Goal: Task Accomplishment & Management: Manage account settings

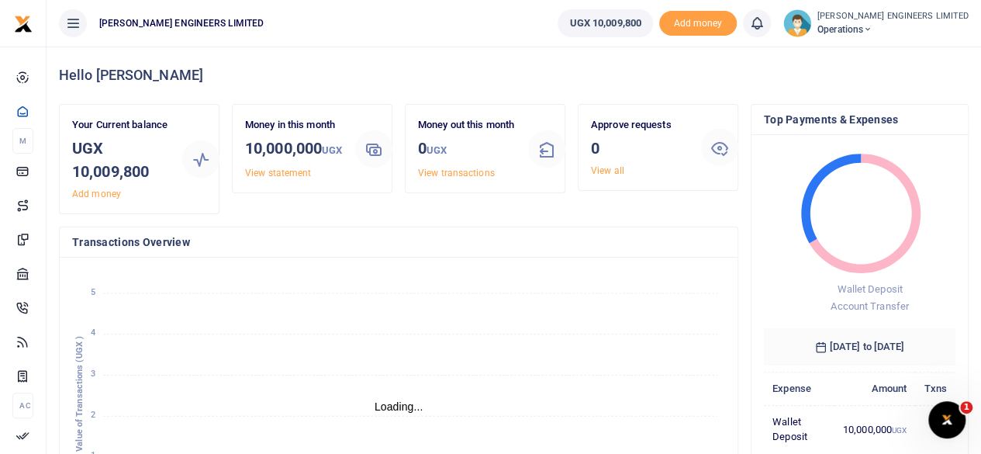
scroll to position [12, 12]
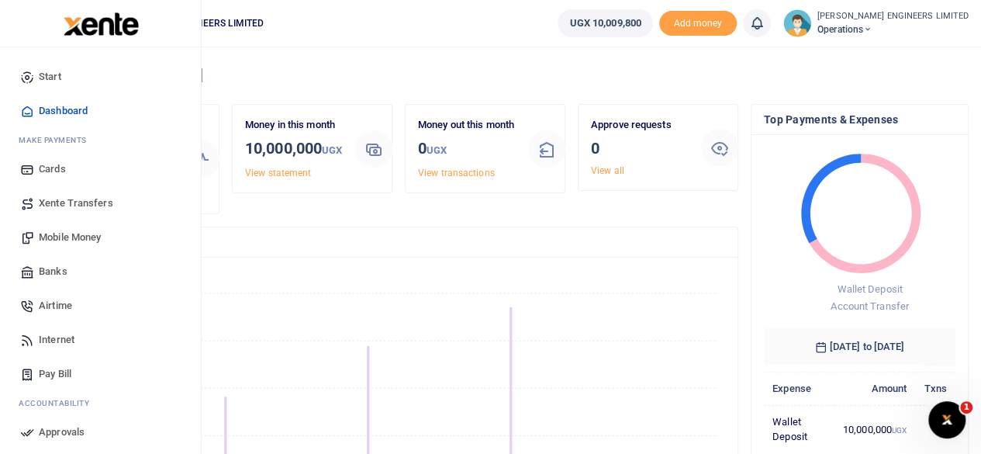
click at [76, 201] on span "Xente Transfers" at bounding box center [76, 203] width 74 height 16
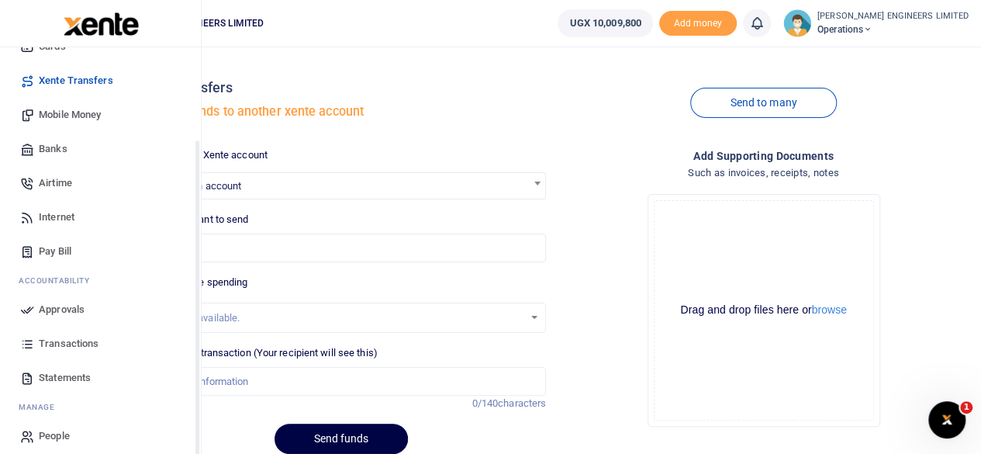
scroll to position [133, 0]
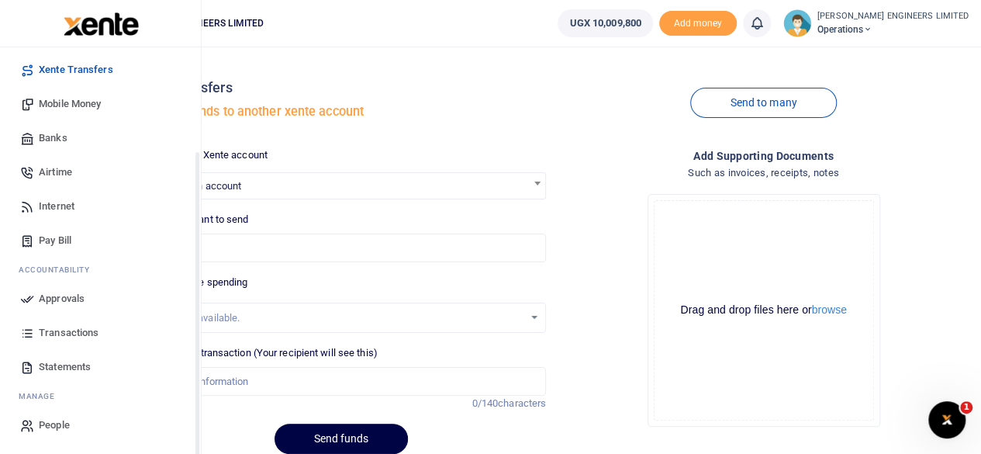
click at [57, 332] on span "Transactions" at bounding box center [69, 333] width 60 height 16
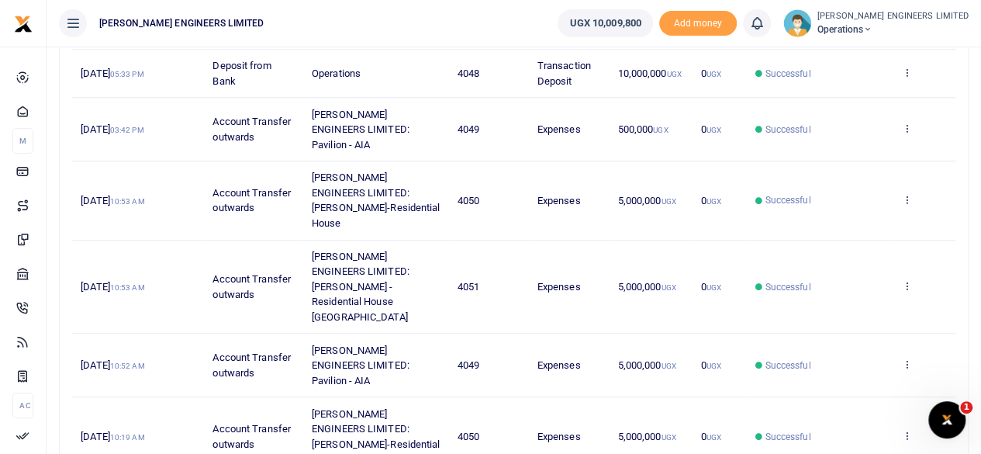
scroll to position [527, 0]
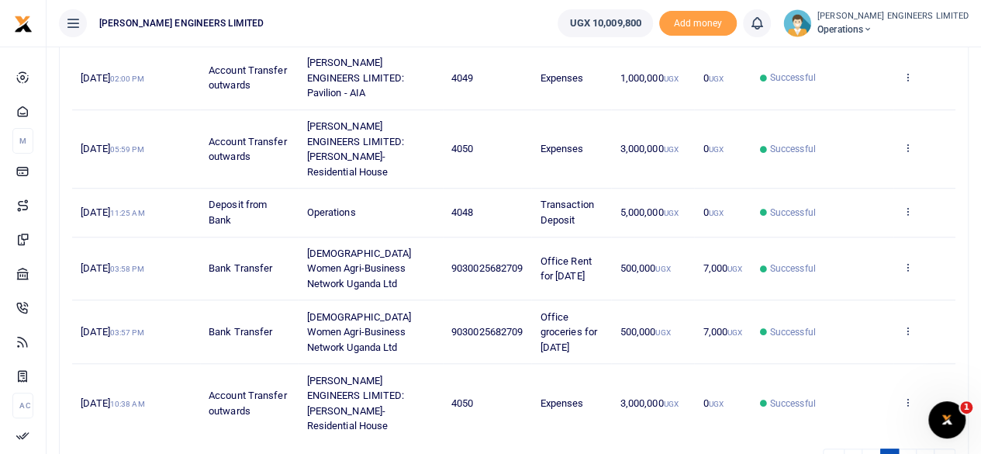
scroll to position [572, 0]
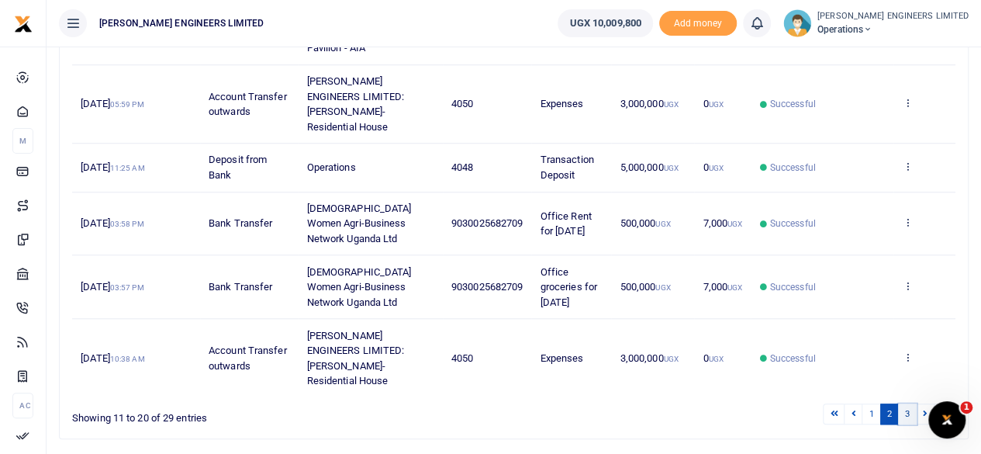
click at [904, 403] on link "3" at bounding box center [907, 413] width 19 height 21
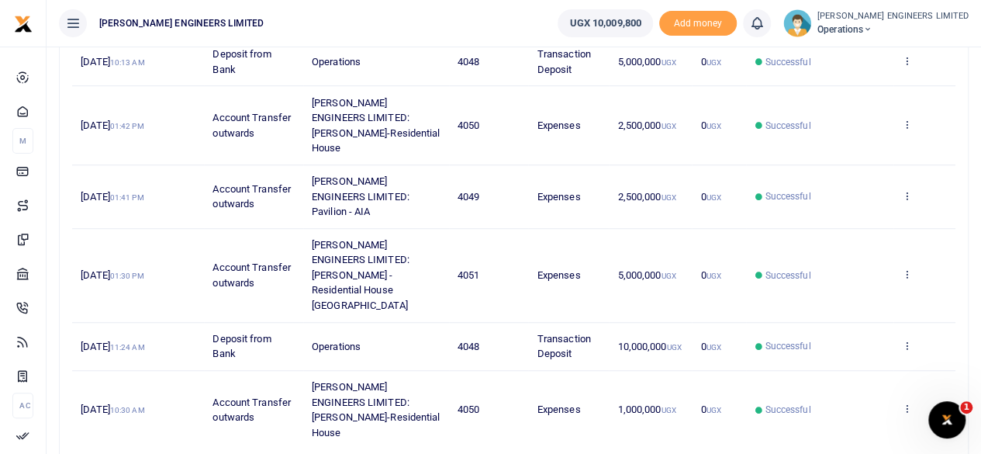
scroll to position [448, 0]
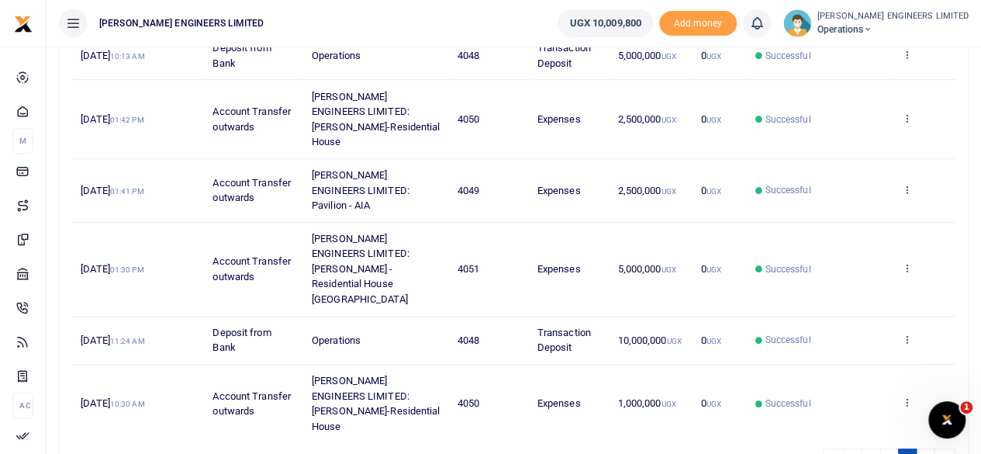
click at [925, 448] on li at bounding box center [926, 458] width 18 height 21
click at [895, 448] on link "2" at bounding box center [889, 458] width 19 height 21
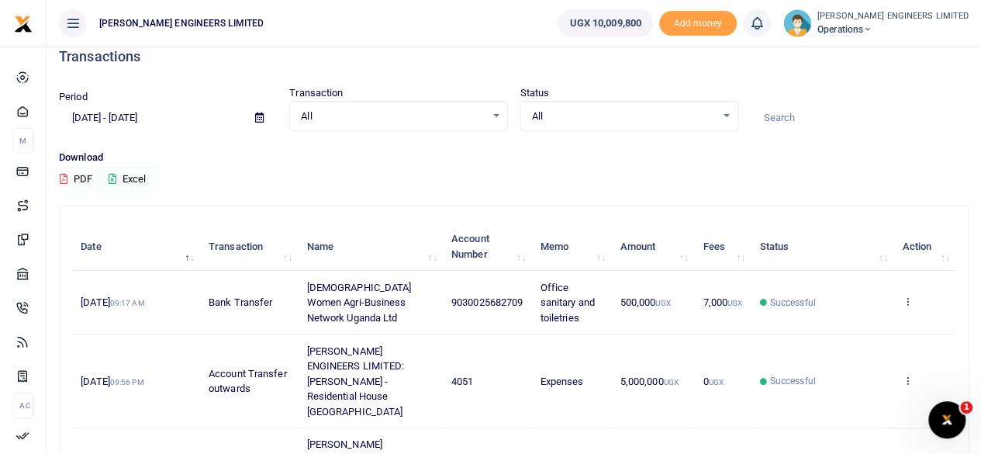
scroll to position [0, 0]
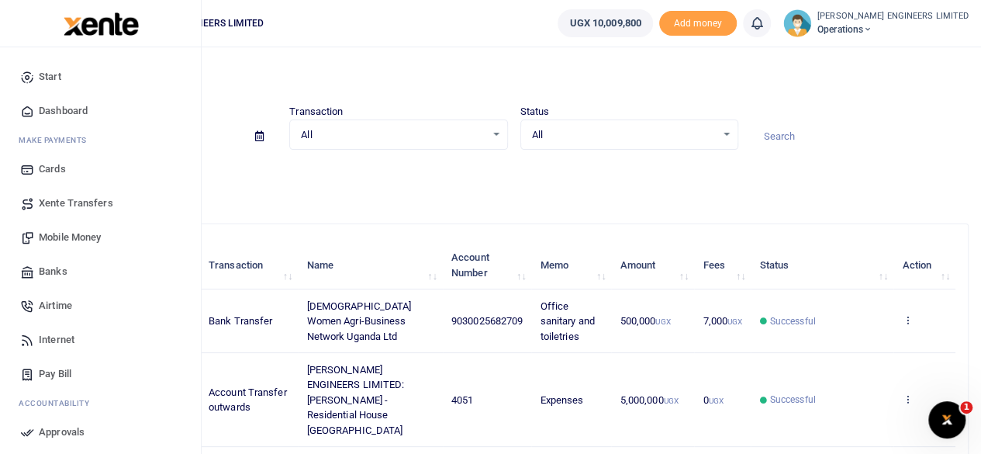
click at [54, 271] on span "Banks" at bounding box center [53, 272] width 29 height 16
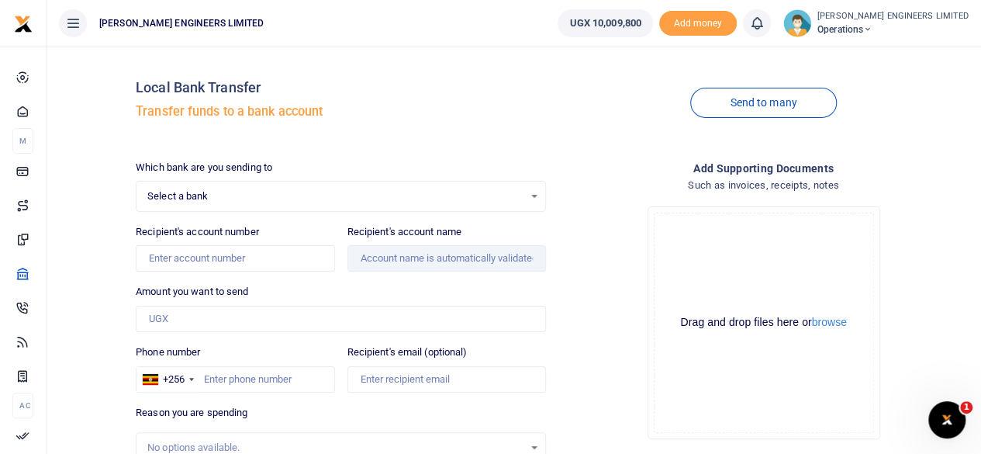
click at [198, 201] on span "Select a bank" at bounding box center [335, 196] width 376 height 16
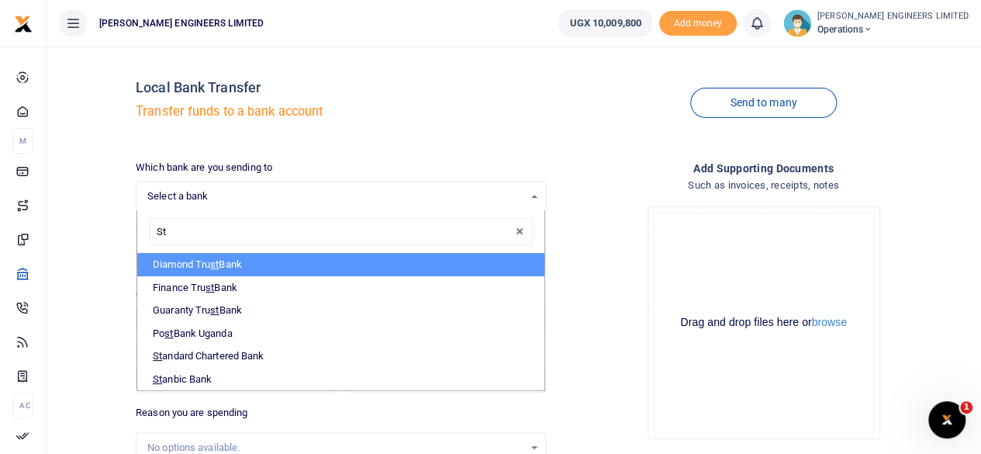
type input "Sta"
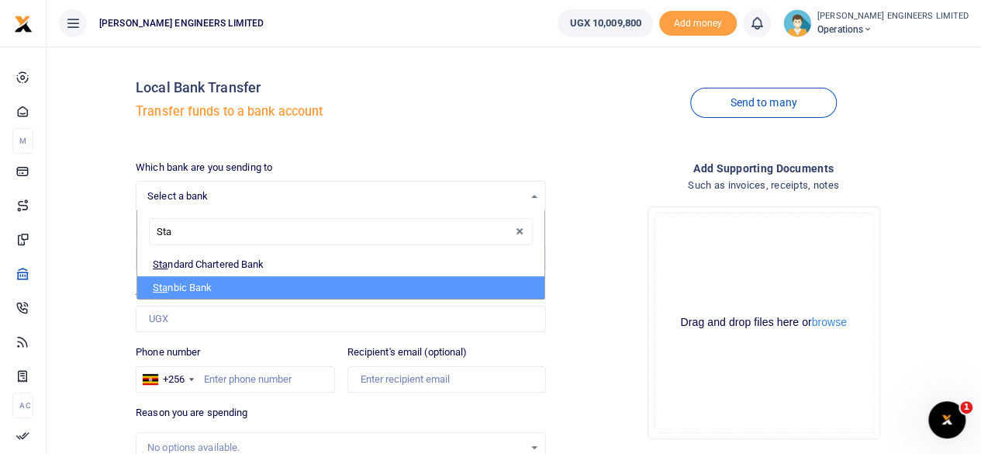
click at [200, 283] on li "Sta nbic Bank" at bounding box center [340, 287] width 407 height 23
select select "STANBIC"
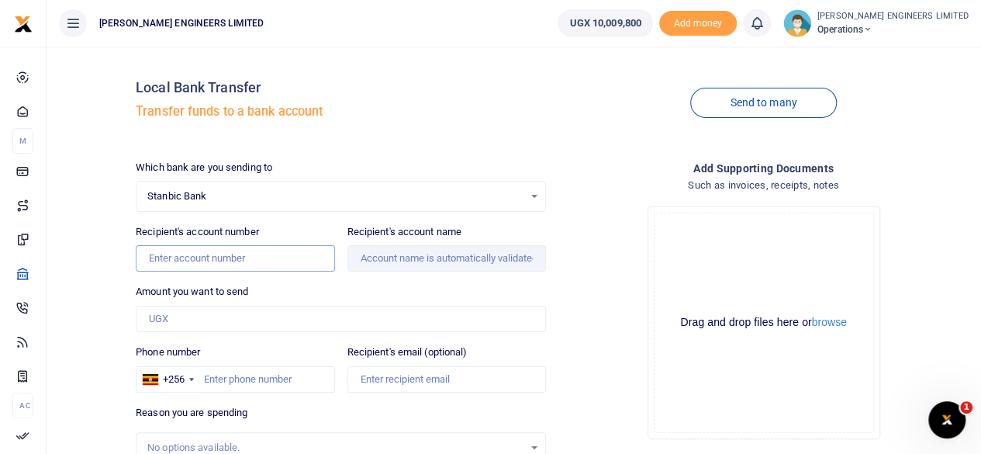
click at [177, 261] on input "Recipient's account number" at bounding box center [235, 258] width 199 height 26
type input "9030016121656"
click at [444, 261] on input "Recipient's account name" at bounding box center [446, 258] width 199 height 26
click at [157, 316] on input "Amount you want to send" at bounding box center [341, 319] width 410 height 26
type input "Alvin Ariho"
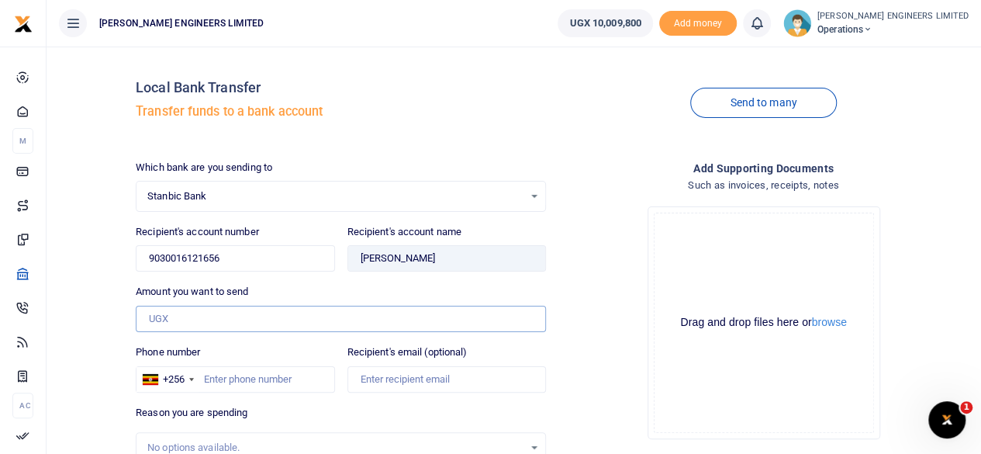
click at [161, 316] on input "Amount you want to send" at bounding box center [341, 319] width 410 height 26
click at [160, 316] on input "Amount you want to send" at bounding box center [341, 319] width 410 height 26
click at [213, 376] on input "Phone number" at bounding box center [235, 379] width 199 height 26
type input "786548881"
click at [161, 320] on input "Amount you want to send" at bounding box center [341, 319] width 410 height 26
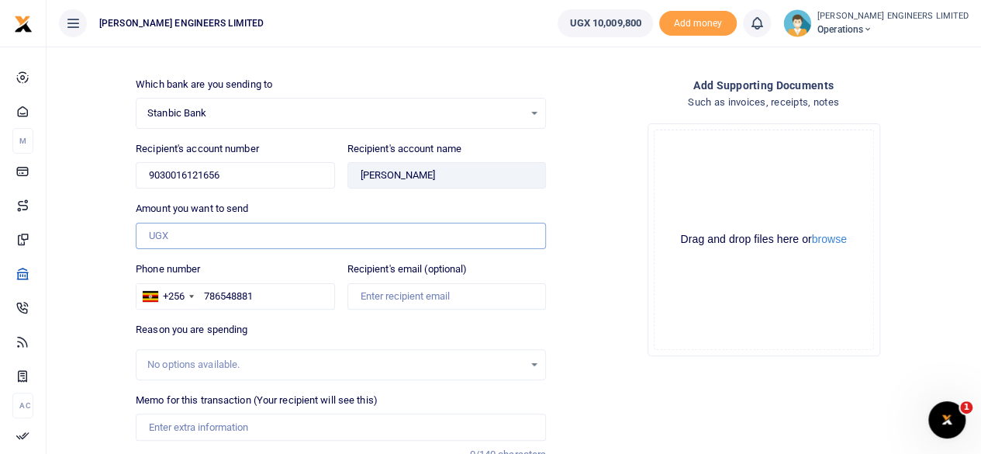
scroll to position [103, 0]
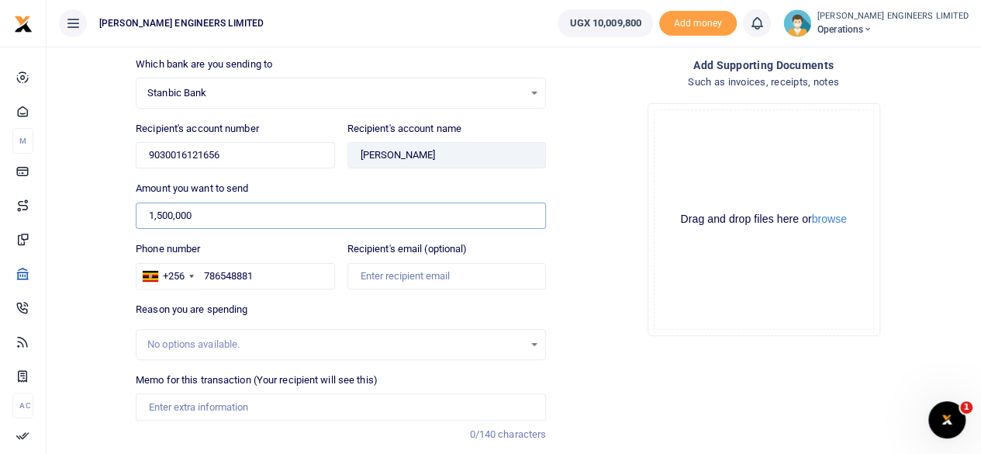
type input "1,500,000"
click at [872, 27] on icon at bounding box center [867, 29] width 9 height 11
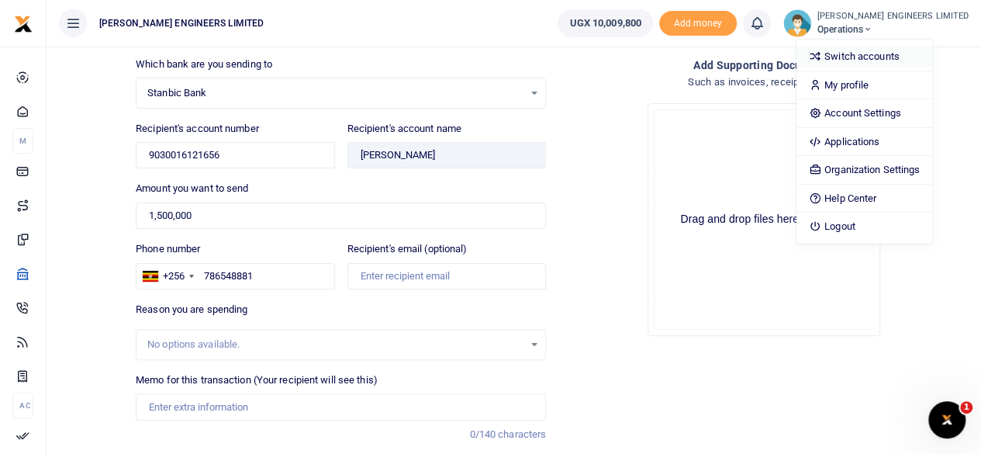
click at [884, 55] on link "Switch accounts" at bounding box center [864, 57] width 136 height 22
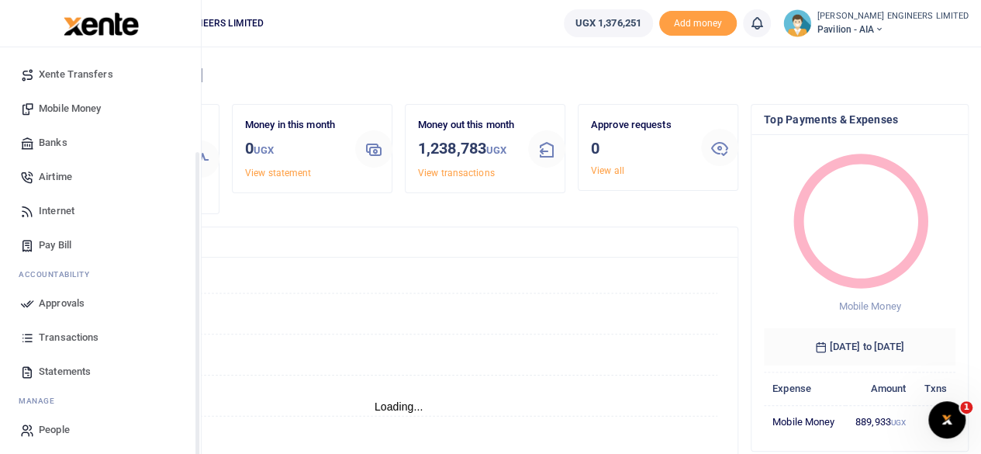
scroll to position [133, 0]
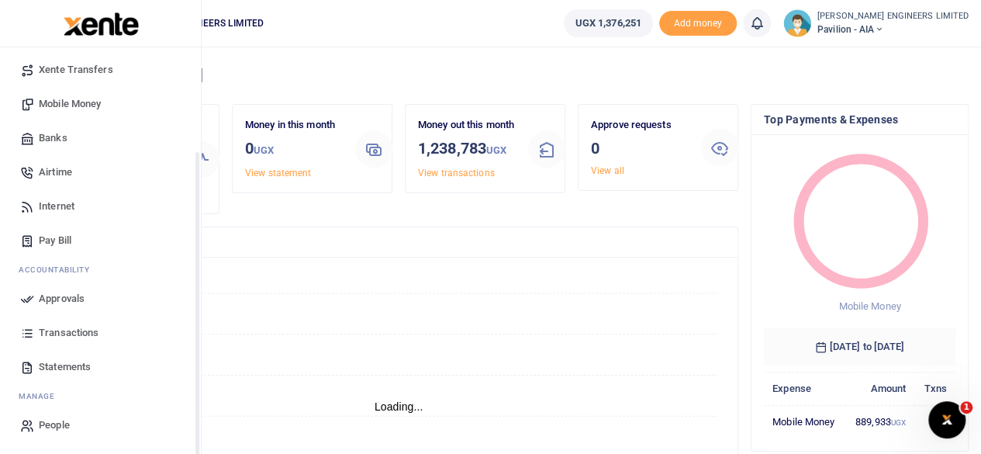
click at [61, 333] on span "Transactions" at bounding box center [69, 333] width 60 height 16
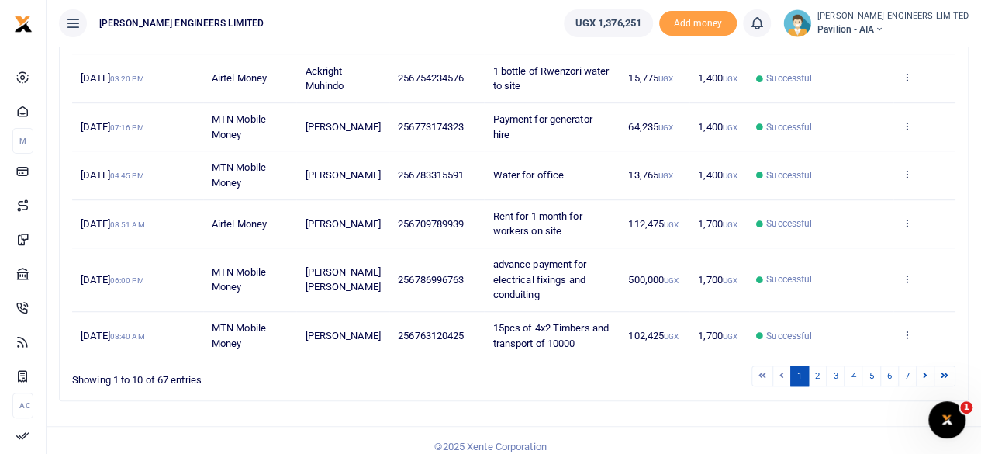
scroll to position [436, 0]
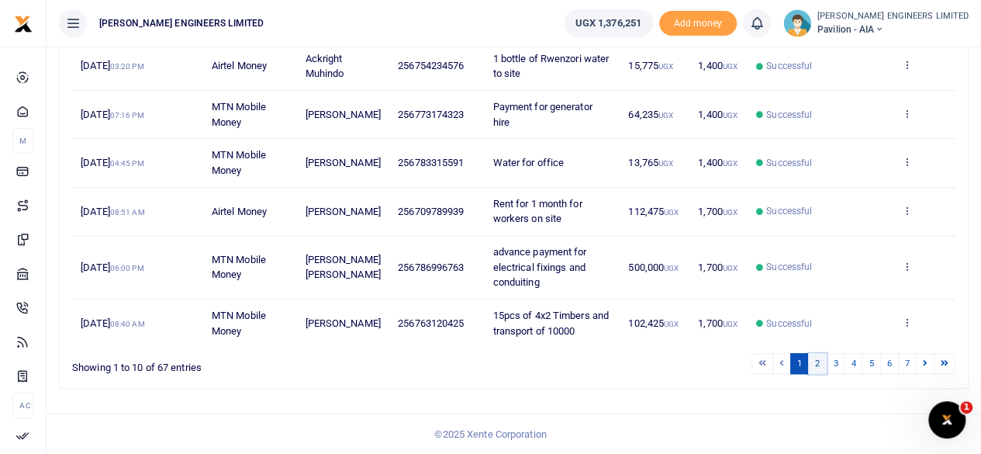
click at [817, 367] on link "2" at bounding box center [817, 363] width 19 height 21
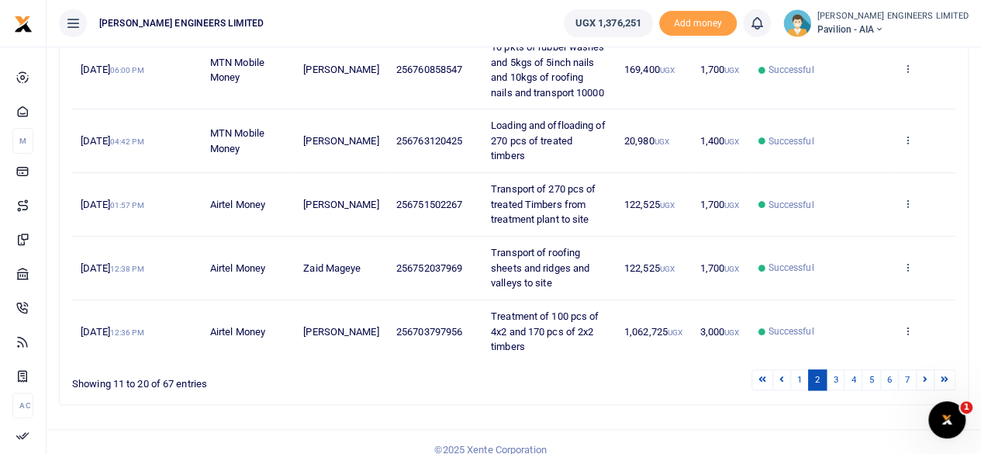
scroll to position [527, 0]
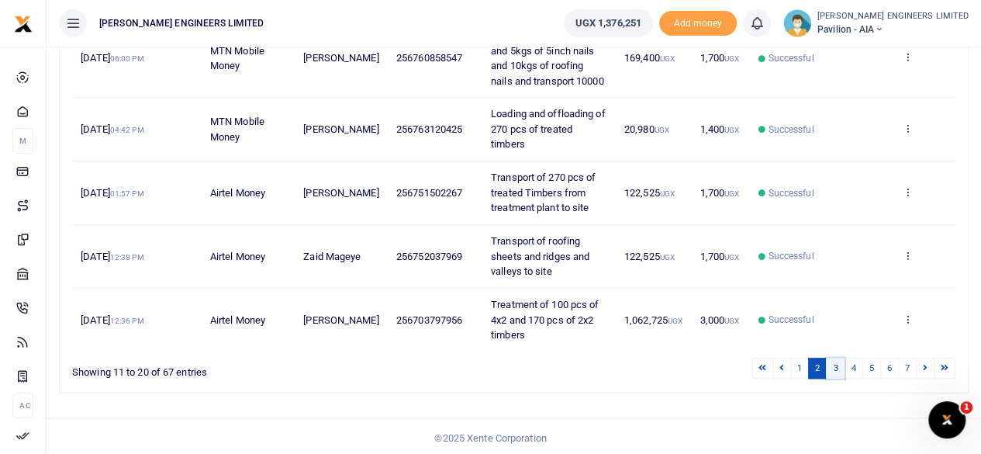
click at [834, 368] on link "3" at bounding box center [835, 368] width 19 height 21
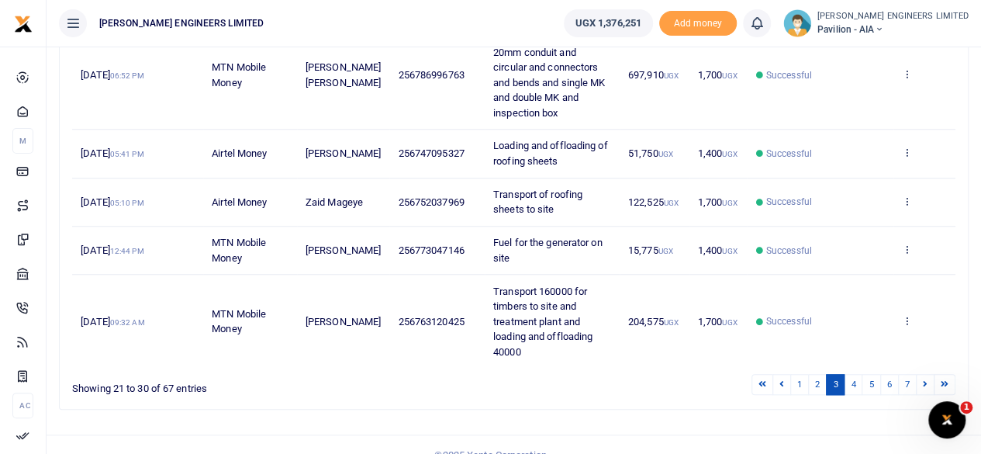
scroll to position [572, 0]
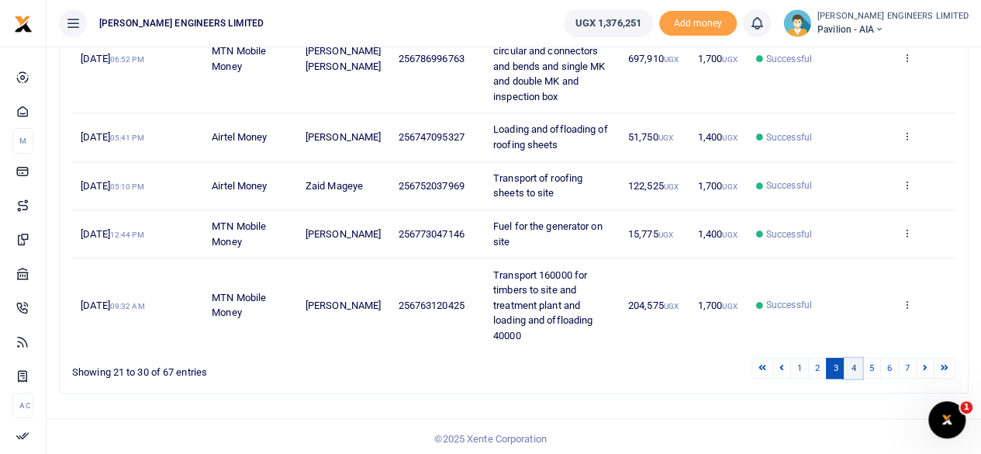
click at [860, 370] on link "4" at bounding box center [853, 368] width 19 height 21
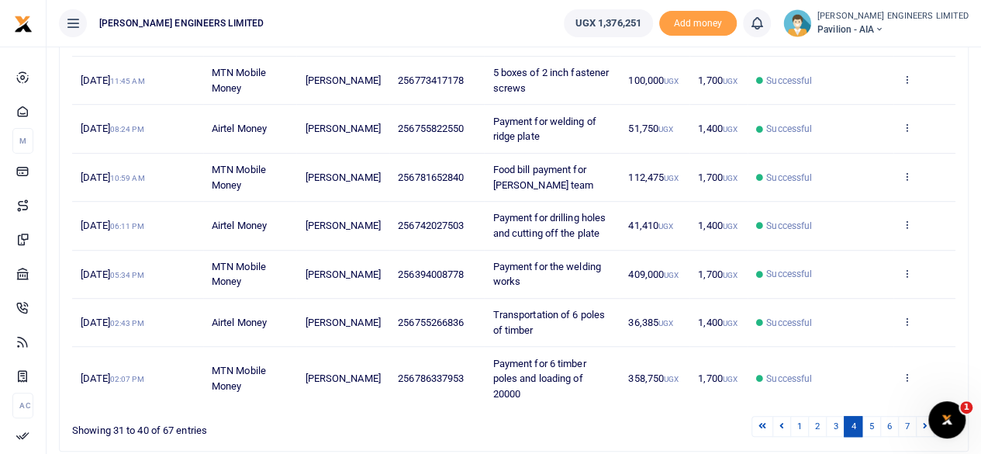
scroll to position [451, 0]
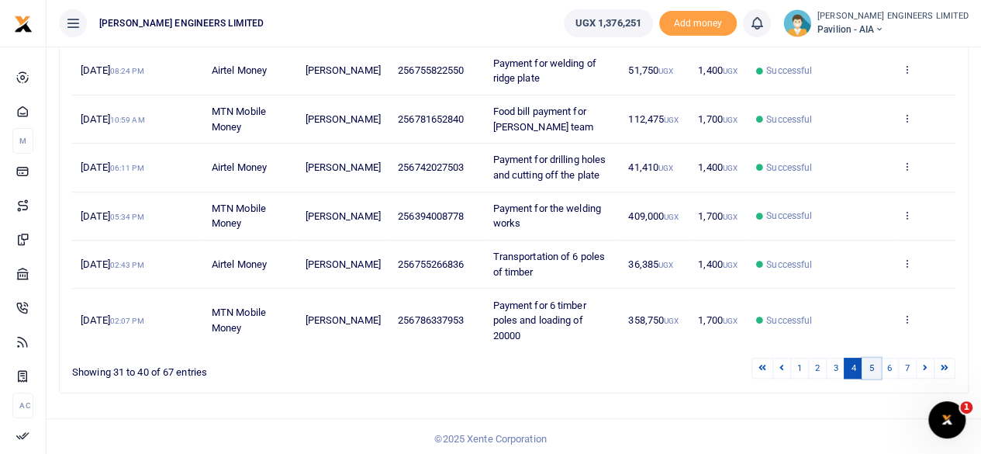
click at [876, 364] on link "5" at bounding box center [871, 368] width 19 height 21
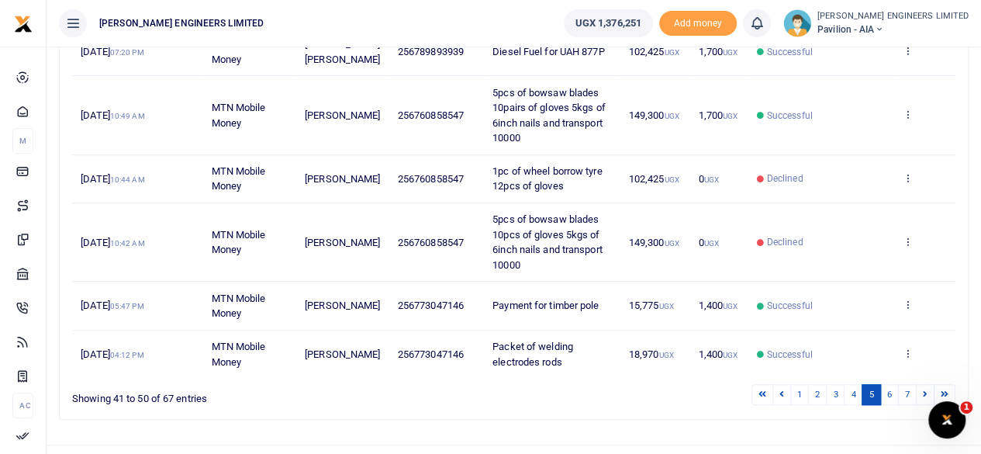
scroll to position [512, 0]
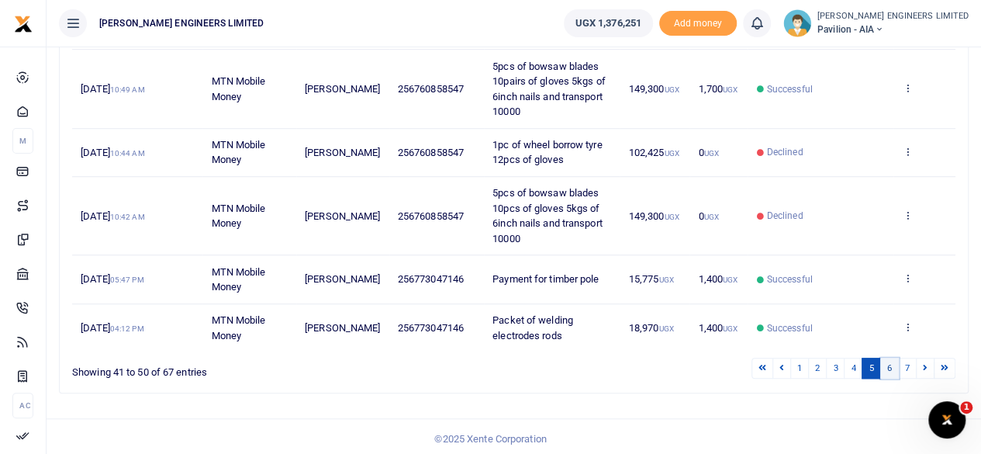
click at [894, 368] on link "6" at bounding box center [889, 368] width 19 height 21
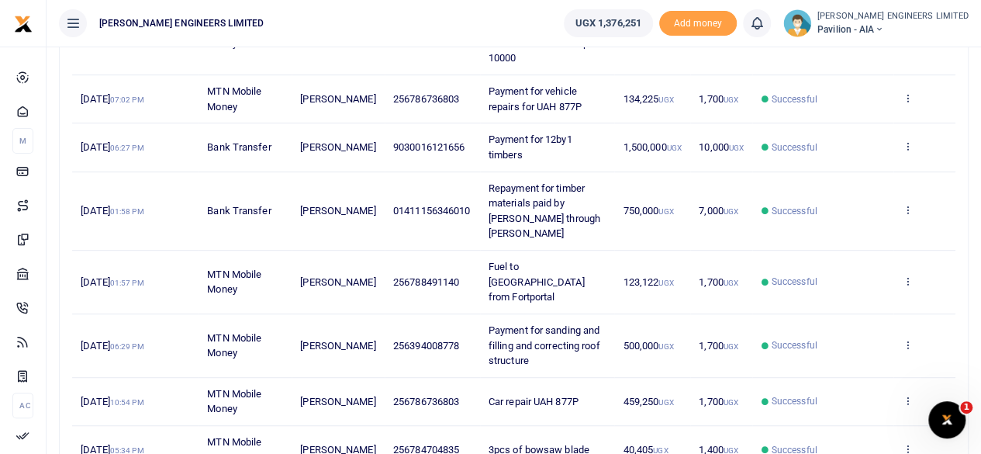
scroll to position [275, 0]
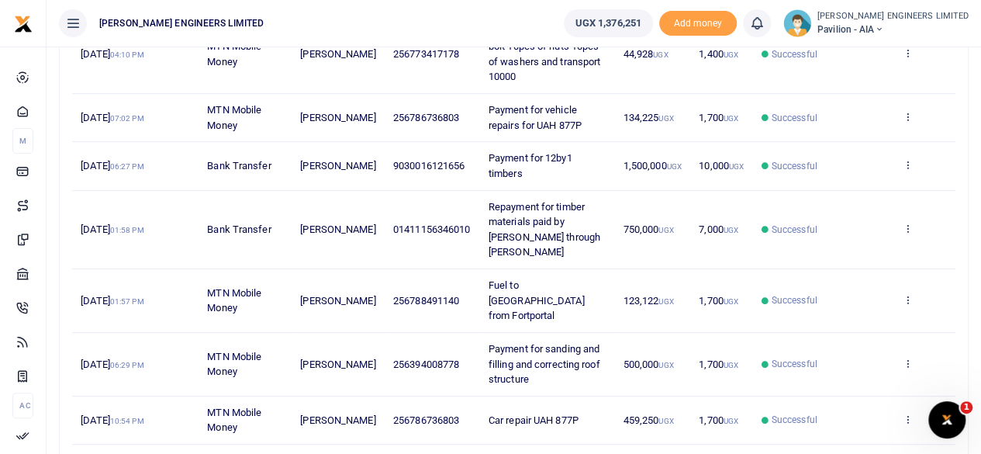
click at [883, 27] on icon at bounding box center [878, 29] width 9 height 11
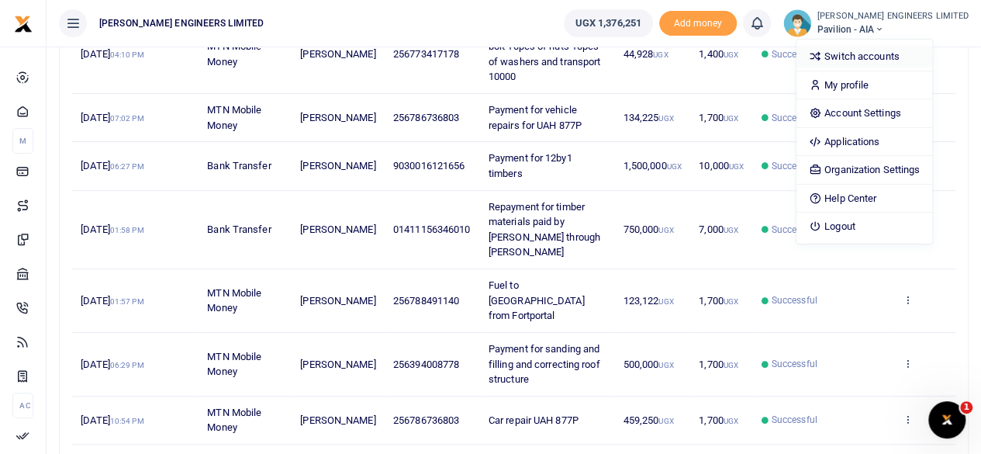
click at [888, 54] on link "Switch accounts" at bounding box center [864, 57] width 136 height 22
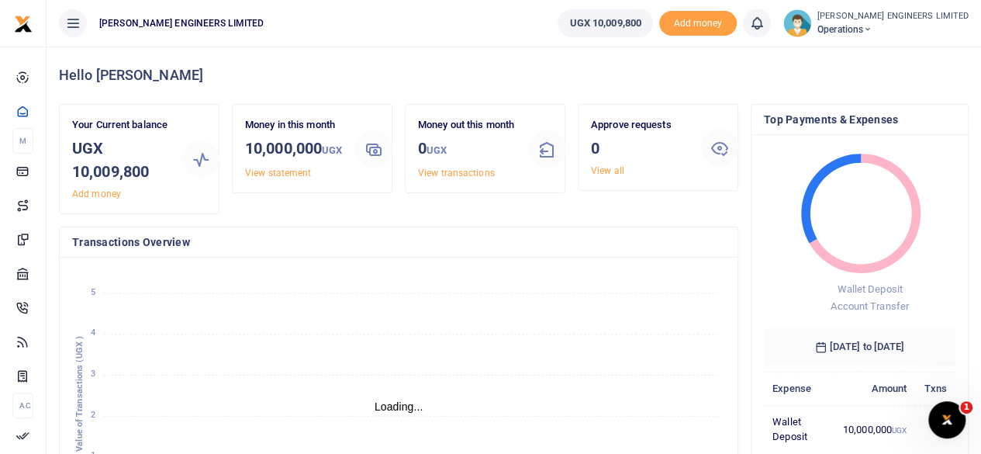
scroll to position [12, 12]
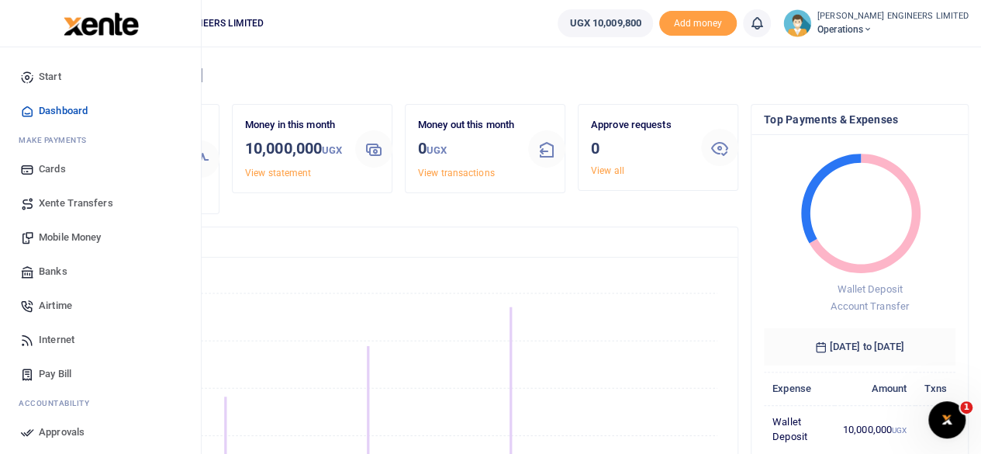
click at [52, 269] on span "Banks" at bounding box center [53, 272] width 29 height 16
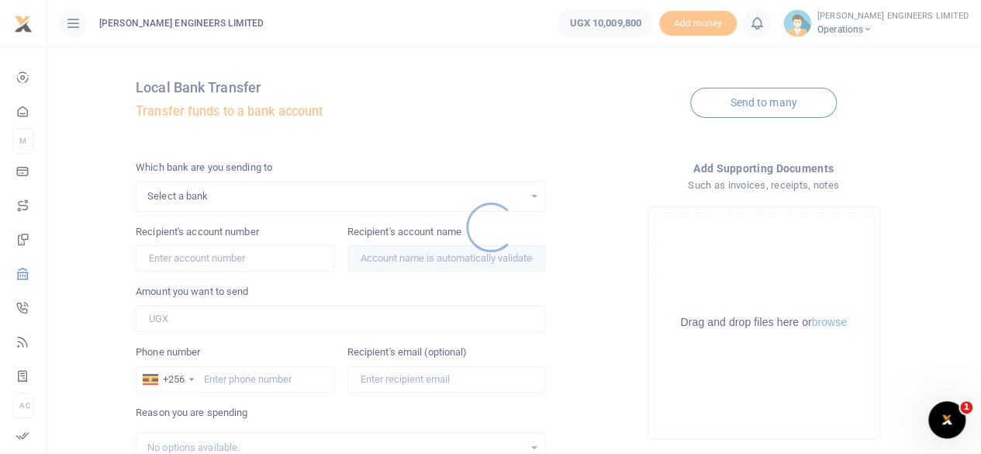
click at [192, 199] on div at bounding box center [490, 227] width 981 height 454
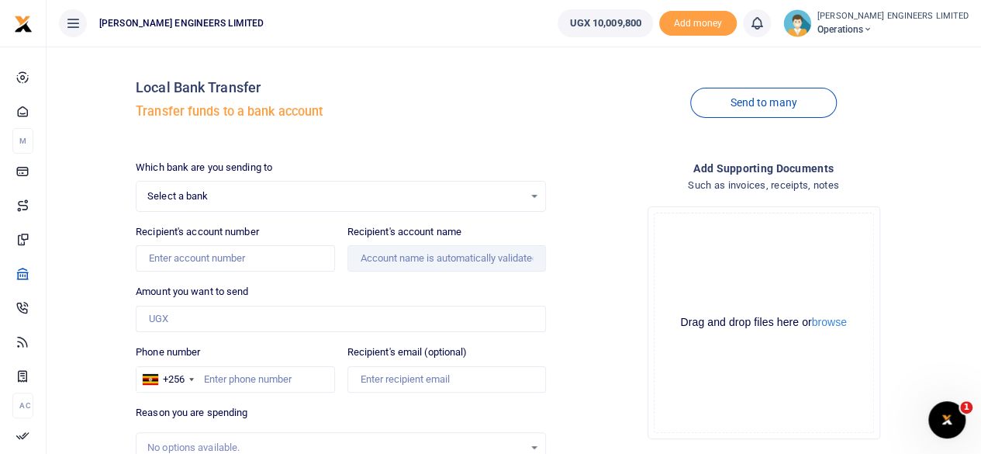
click at [175, 198] on span "Select a bank" at bounding box center [335, 196] width 376 height 16
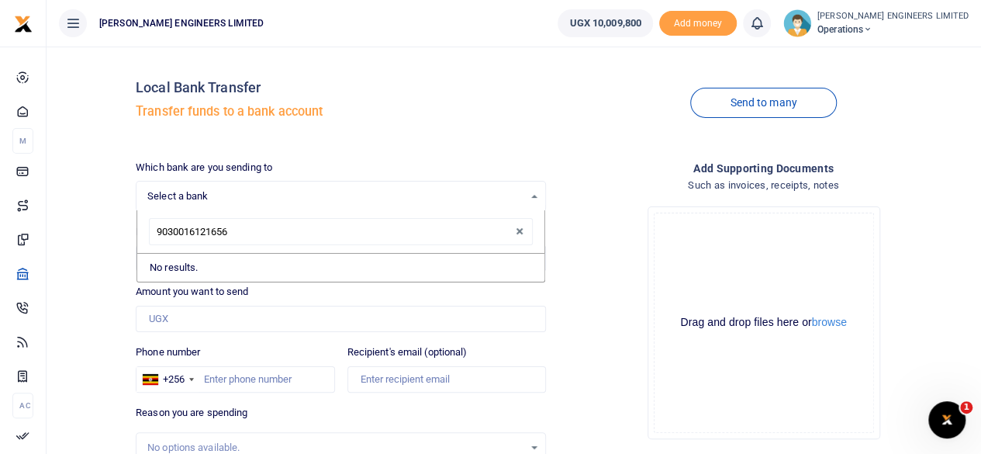
type input "9030016121656"
click at [605, 291] on div "Drop your files here Drag and drop files here or browse Powered by Uppy" at bounding box center [763, 322] width 410 height 257
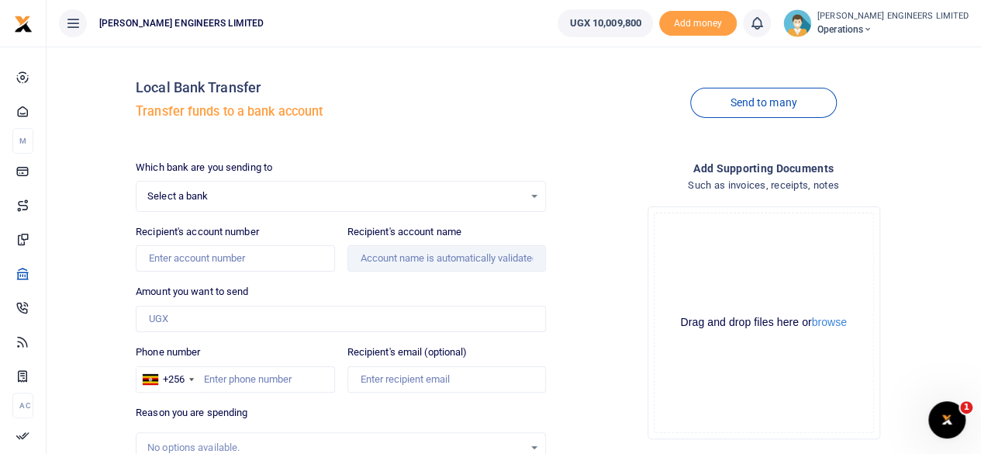
click at [216, 197] on span "Select a bank" at bounding box center [335, 196] width 376 height 16
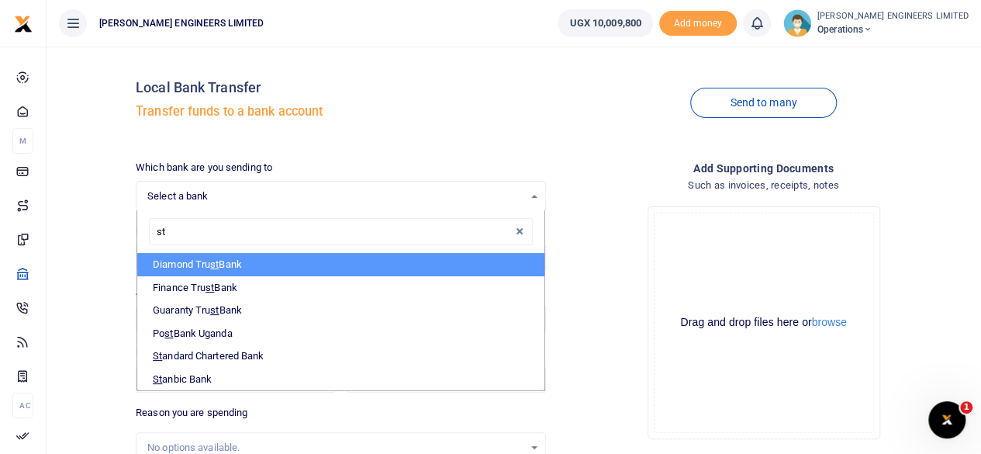
type input "sta"
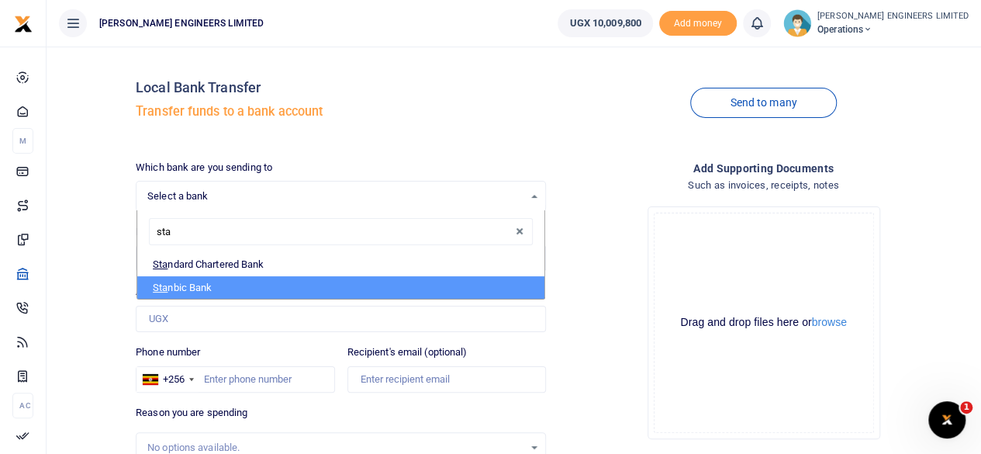
click at [196, 287] on li "Sta nbic Bank" at bounding box center [340, 287] width 407 height 23
select select "STANBIC"
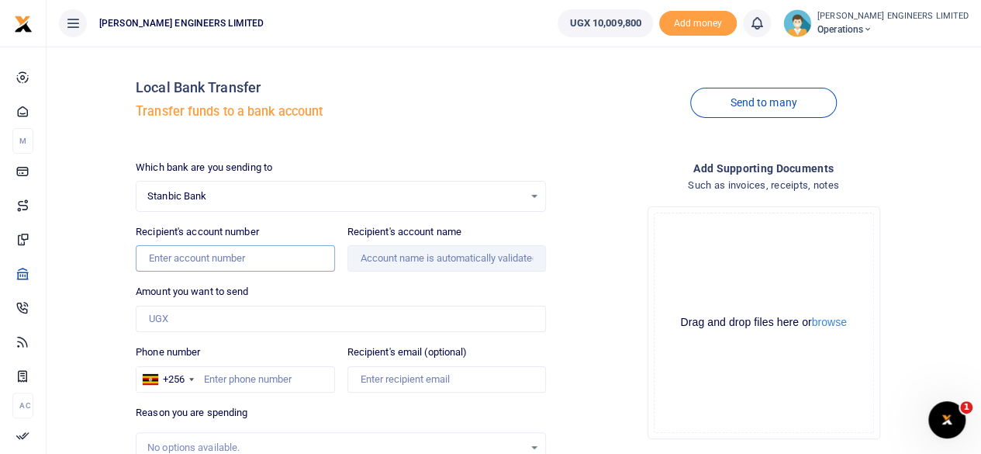
click at [168, 261] on input "Recipient's account number" at bounding box center [235, 258] width 199 height 26
type input "9030016121656"
click at [433, 258] on input "Recipient's account name" at bounding box center [446, 258] width 199 height 26
click at [157, 316] on input "Amount you want to send" at bounding box center [341, 319] width 410 height 26
type input "Alvin Ariho"
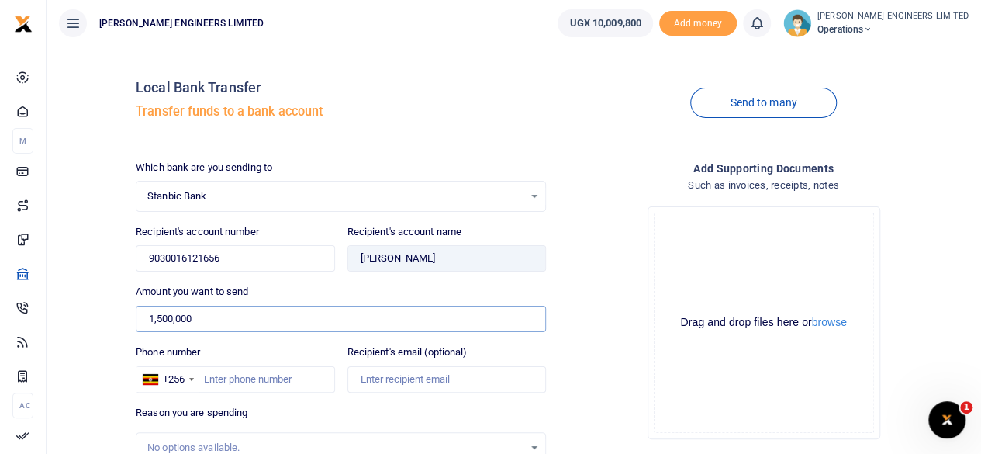
type input "1,500,000"
click at [218, 378] on input "Phone number" at bounding box center [235, 379] width 199 height 26
type input "786548881"
click at [206, 315] on input "1,500,000" at bounding box center [341, 319] width 410 height 26
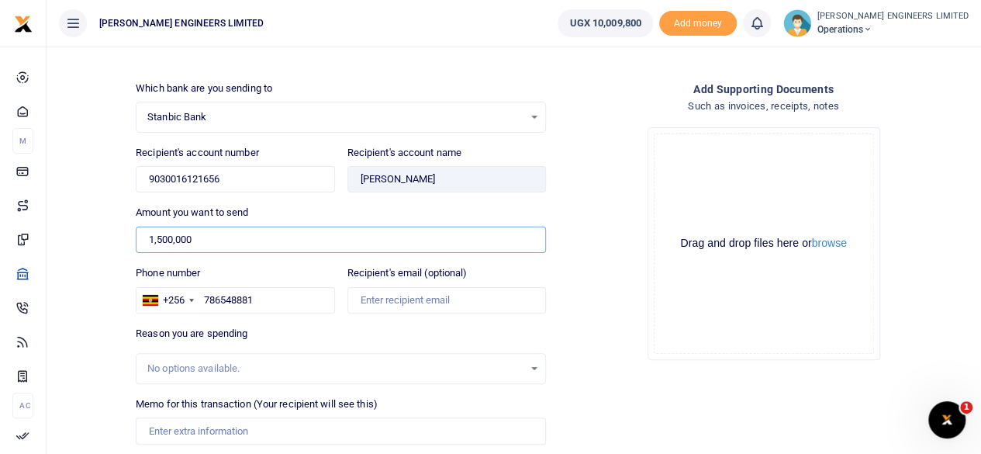
scroll to position [103, 0]
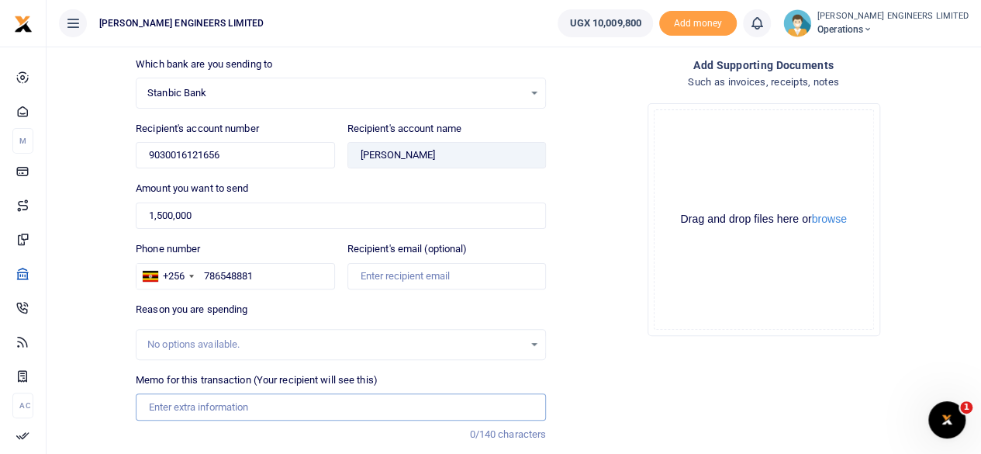
click at [171, 406] on input "Memo for this transaction (Your recipient will see this)" at bounding box center [341, 406] width 410 height 26
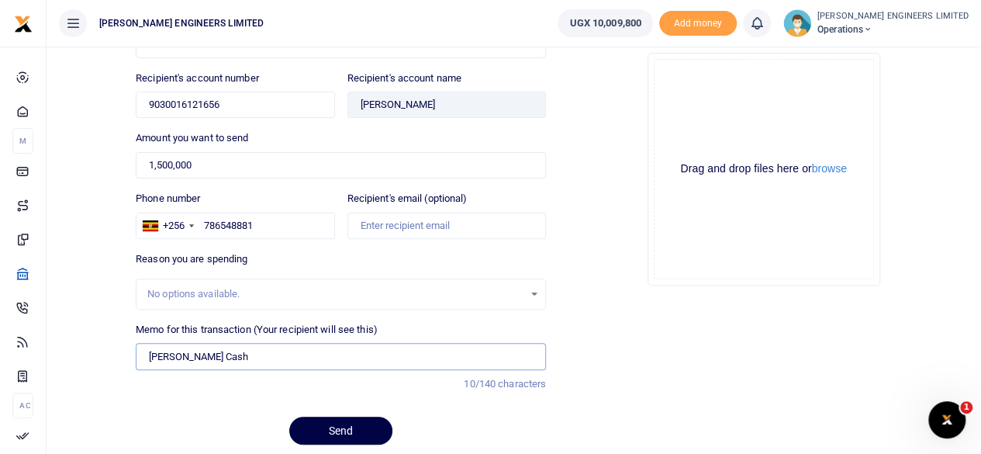
scroll to position [206, 0]
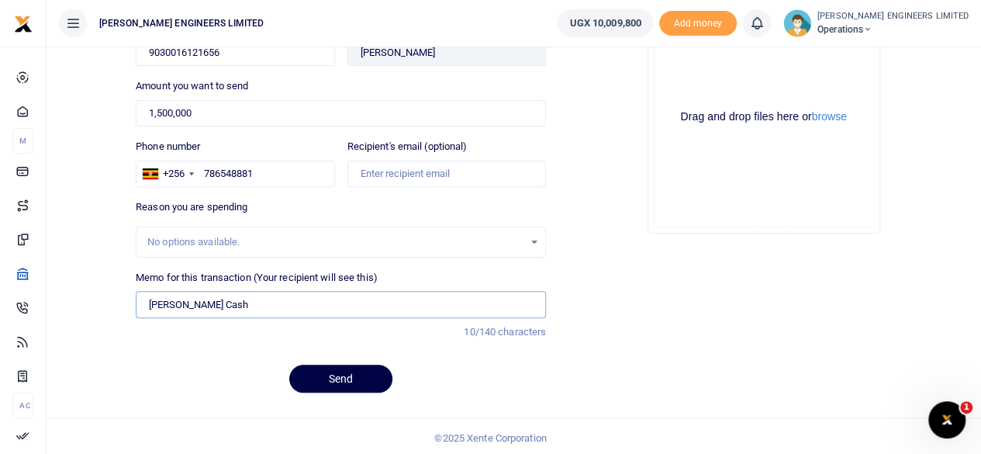
type input "[PERSON_NAME] Cash"
click at [353, 376] on button "Send" at bounding box center [340, 379] width 103 height 28
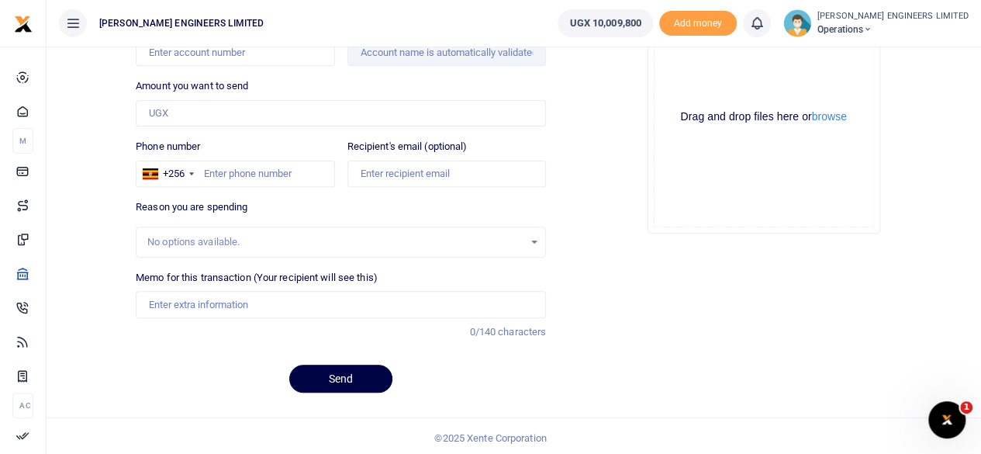
click at [765, 29] on icon at bounding box center [757, 23] width 16 height 17
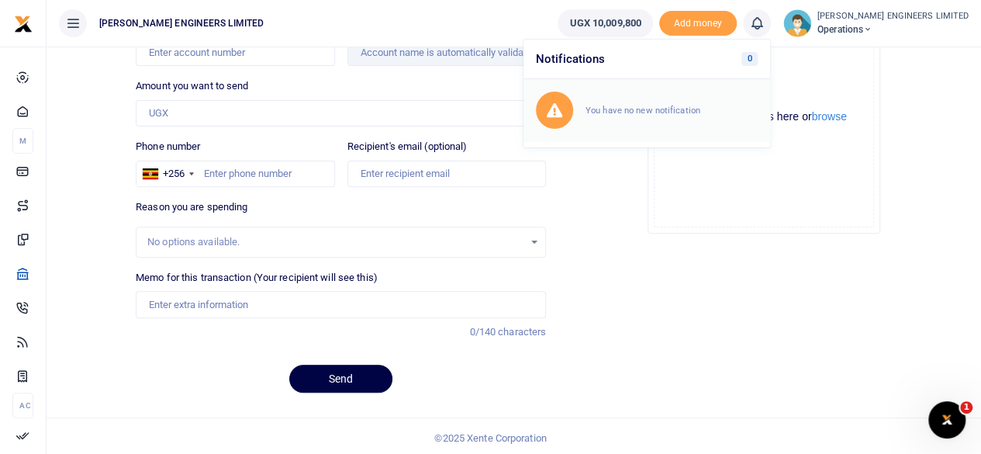
click at [675, 116] on div "You have no new notification" at bounding box center [672, 110] width 172 height 16
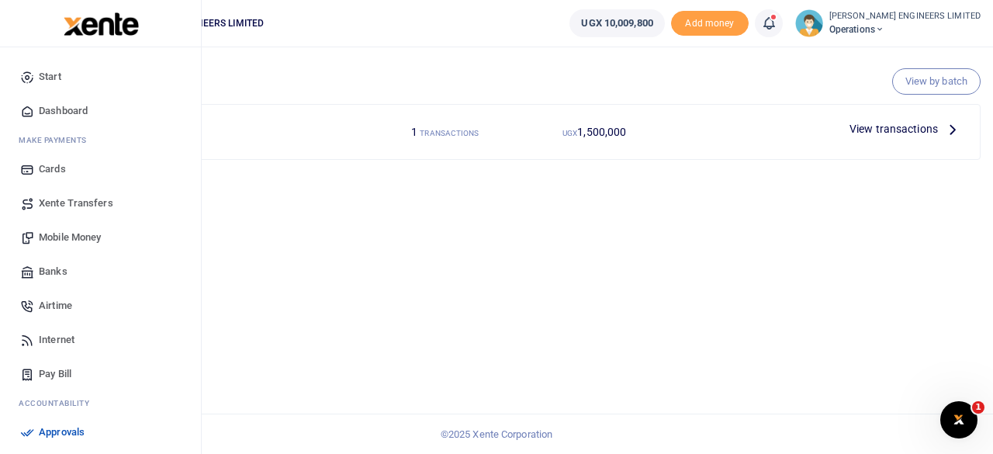
click at [67, 204] on span "Xente Transfers" at bounding box center [76, 203] width 74 height 16
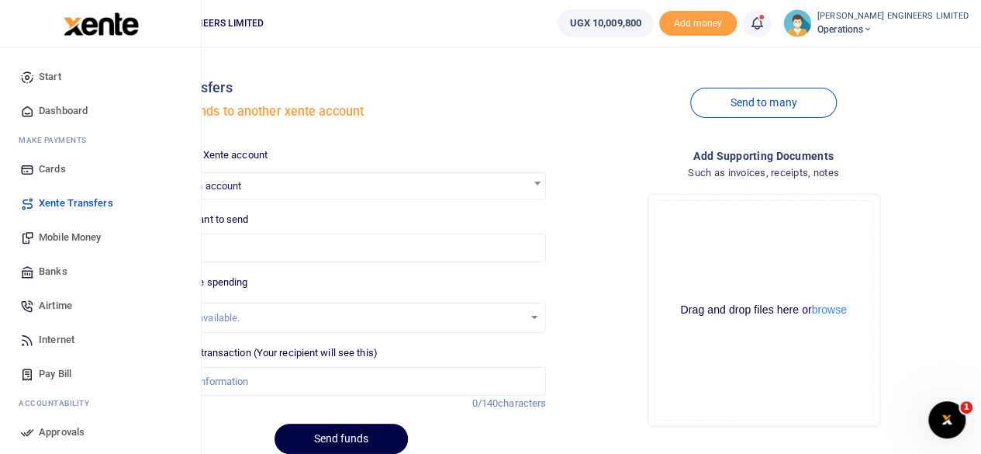
click at [56, 271] on span "Banks" at bounding box center [53, 272] width 29 height 16
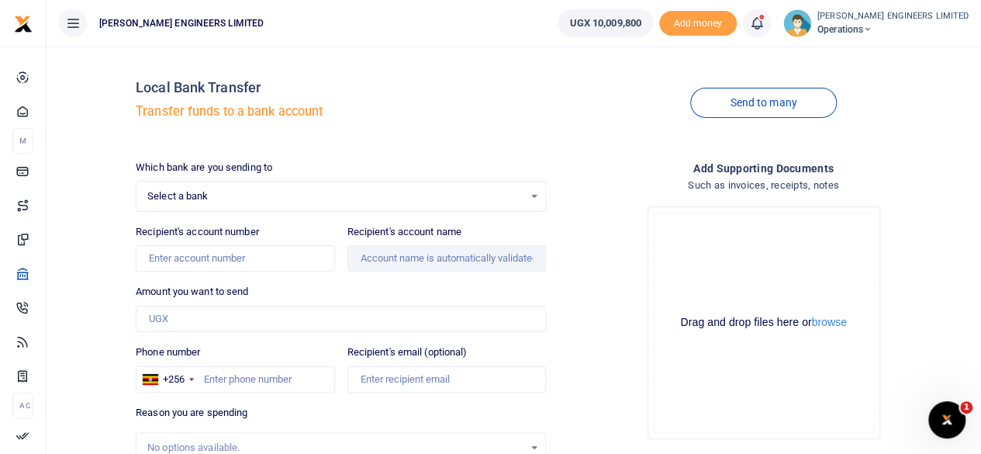
click at [191, 185] on div "Select a bank Select an option... Select a bank ABC Bank Absa Bank Uganda Ltd B…" at bounding box center [341, 196] width 410 height 31
click at [183, 199] on span "Select a bank" at bounding box center [335, 196] width 376 height 16
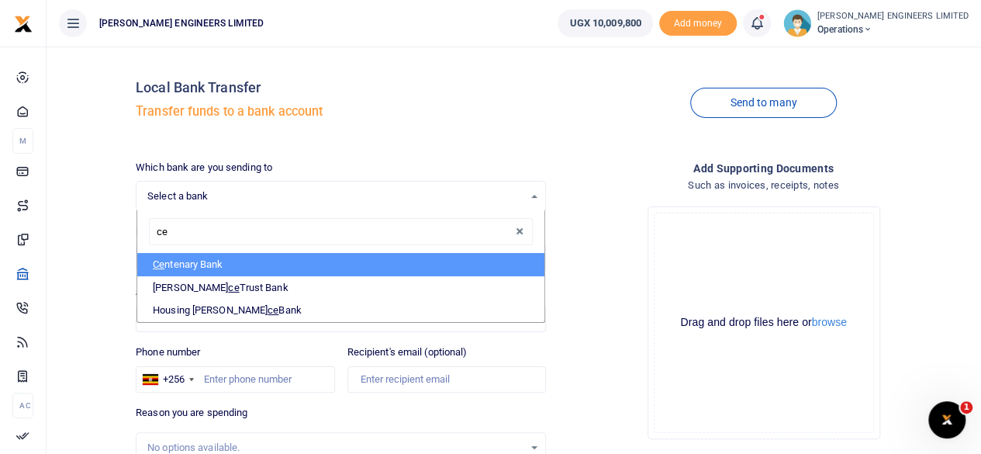
type input "cen"
click at [206, 264] on li "Cen tenary Bank" at bounding box center [340, 264] width 407 height 23
select select "CENT"
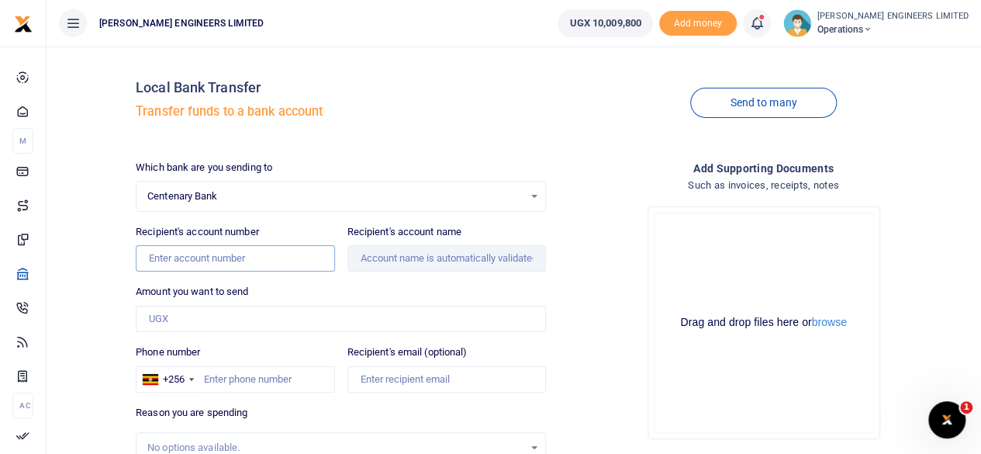
click at [166, 258] on input "Recipient's account number" at bounding box center [235, 258] width 199 height 26
type input "3204200864"
click at [388, 257] on input "Recipient's account name" at bounding box center [446, 258] width 199 height 26
click at [171, 317] on input "Amount you want to send" at bounding box center [341, 319] width 410 height 26
click at [434, 259] on input "Recipient's account name" at bounding box center [446, 258] width 199 height 26
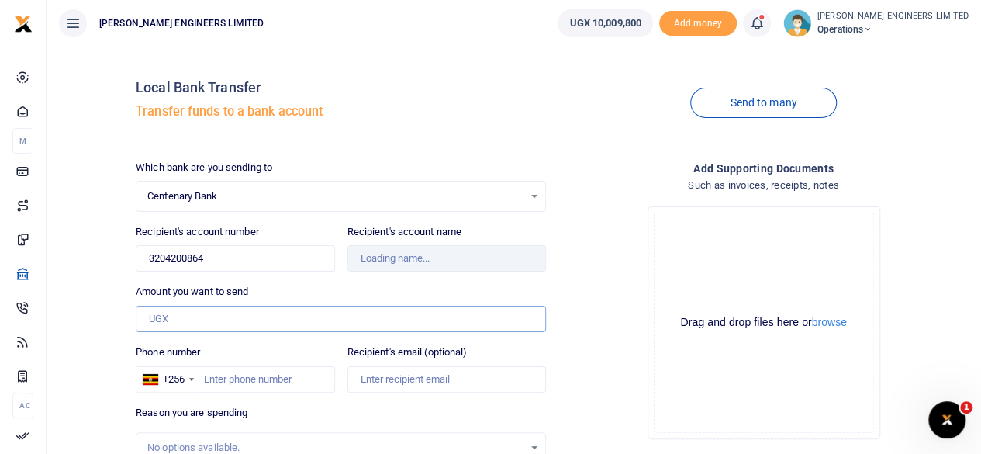
click at [168, 319] on input "Amount you want to send" at bounding box center [341, 319] width 410 height 26
type input "[PERSON_NAME] [PERSON_NAME] Atusiimirwe"
type input "700,000"
click at [213, 378] on input "Phone number" at bounding box center [235, 379] width 199 height 26
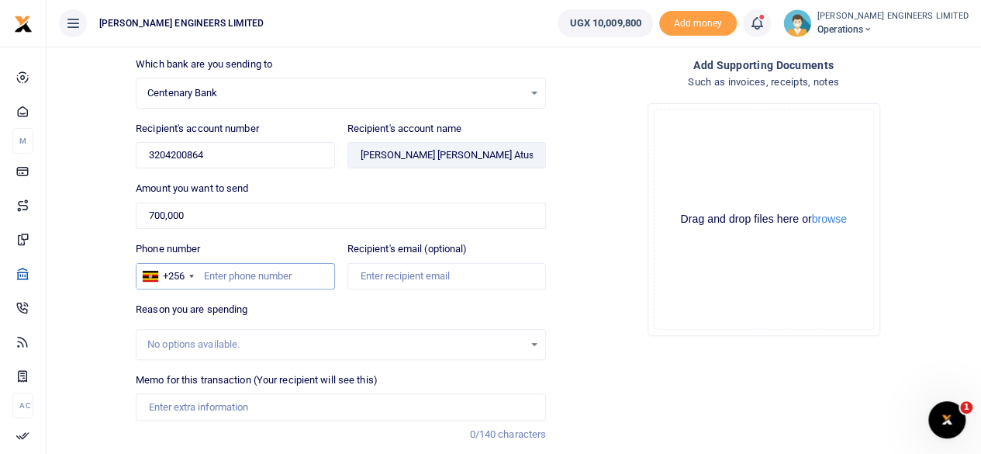
scroll to position [206, 0]
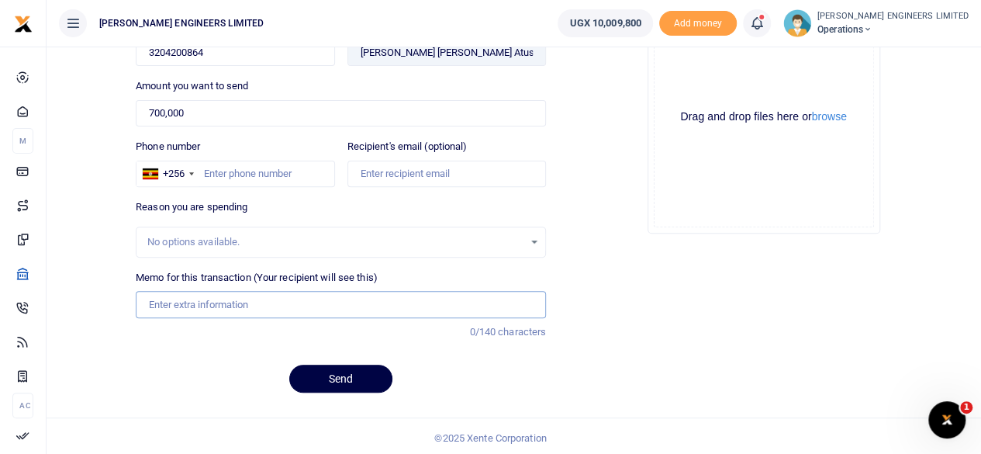
click at [169, 304] on input "Memo for this transaction (Your recipient will see this)" at bounding box center [341, 304] width 410 height 26
click at [161, 300] on input "Memo for this transaction (Your recipient will see this)" at bounding box center [341, 304] width 410 height 26
click at [570, 213] on div "Drop your files here Drag and drop files here or browse Powered by Uppy" at bounding box center [763, 116] width 410 height 257
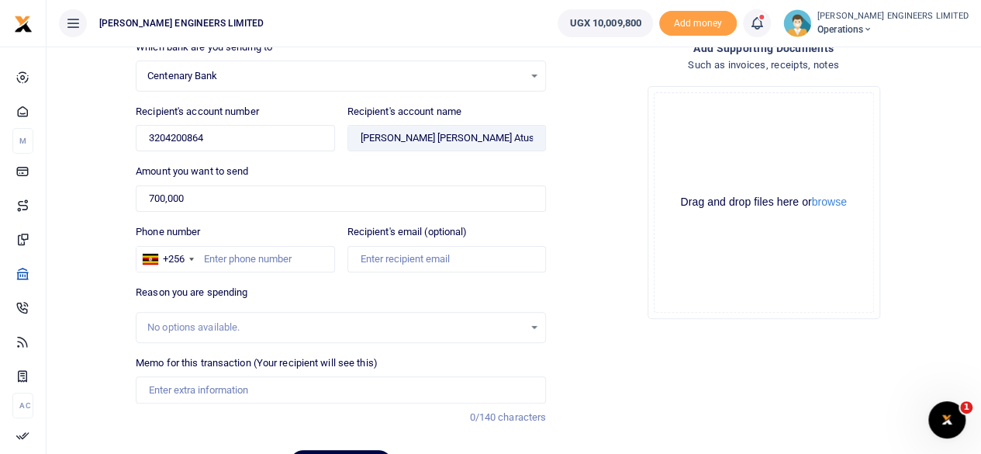
scroll to position [102, 0]
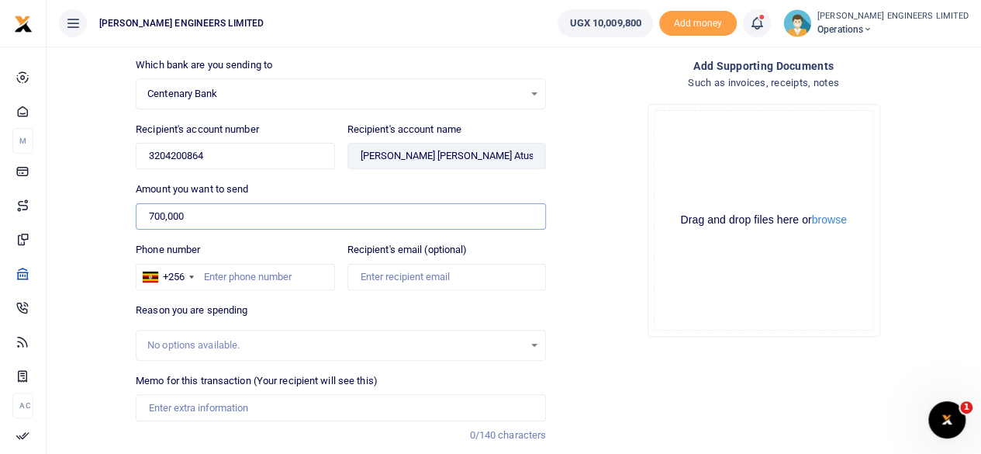
click at [192, 216] on input "700,000" at bounding box center [341, 216] width 410 height 26
click at [184, 408] on input "Memo for this transaction (Your recipient will see this)" at bounding box center [341, 407] width 410 height 26
click at [169, 406] on input "Memo for this transaction (Your recipient will see this)" at bounding box center [341, 407] width 410 height 26
click at [162, 406] on input "Memo for this transaction (Your recipient will see this)" at bounding box center [341, 407] width 410 height 26
click at [152, 405] on input "Memo for this transaction (Your recipient will see this)" at bounding box center [341, 407] width 410 height 26
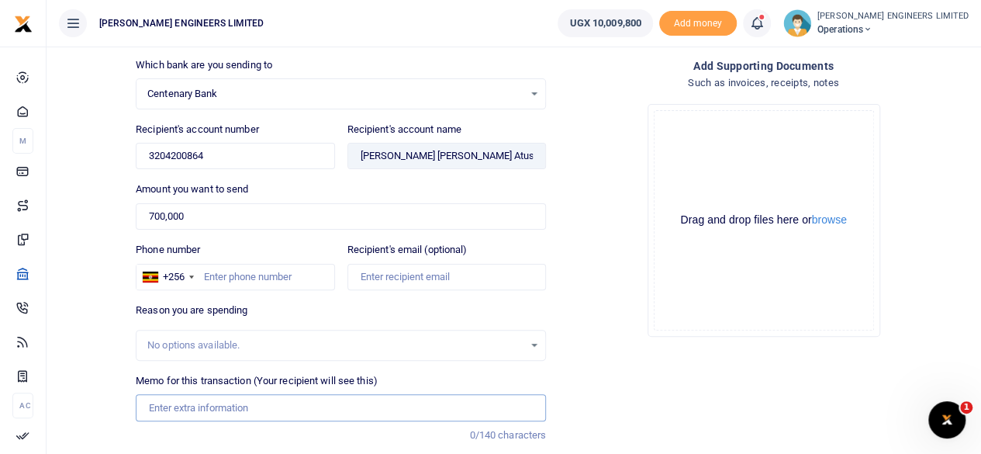
click at [152, 405] on input "Memo for this transaction (Your recipient will see this)" at bounding box center [341, 407] width 410 height 26
click at [150, 405] on input "Memo for this transaction (Your recipient will see this)" at bounding box center [341, 407] width 410 height 26
type input "P"
click at [596, 389] on div "Add supporting Documents Such as invoices, receipts, notes Drop your files here…" at bounding box center [763, 282] width 423 height 451
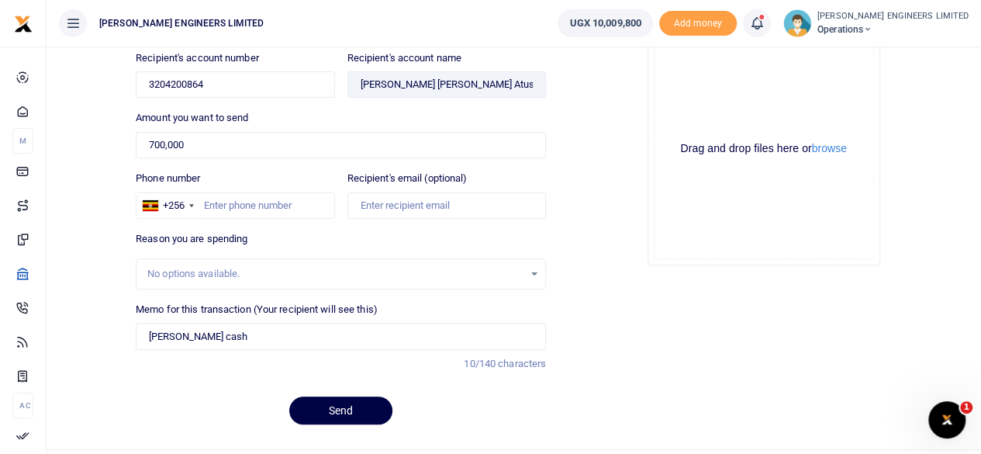
scroll to position [206, 0]
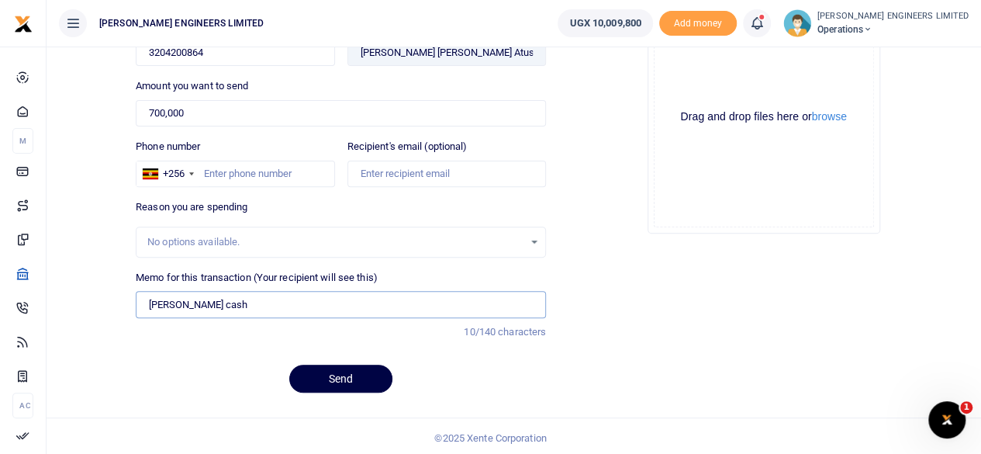
click at [204, 300] on input "Petty cash" at bounding box center [341, 304] width 410 height 26
type input "Petty cash on Ntungamo project"
click at [357, 378] on button "Send" at bounding box center [340, 379] width 103 height 28
type input "771326491"
click at [318, 204] on div "Reason you are spending No options available." at bounding box center [341, 228] width 410 height 58
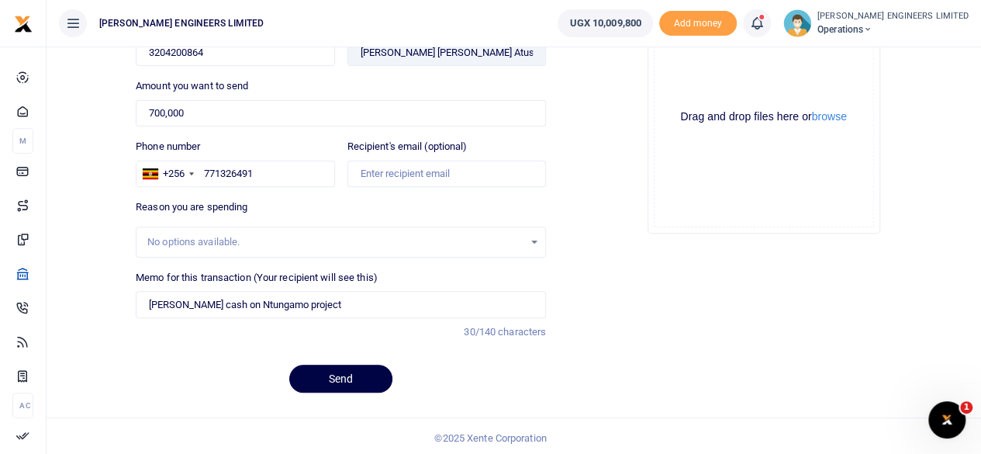
click at [582, 204] on div "Drop your files here Drag and drop files here or browse Powered by Uppy" at bounding box center [763, 116] width 410 height 257
click at [364, 377] on button "Send" at bounding box center [340, 379] width 103 height 28
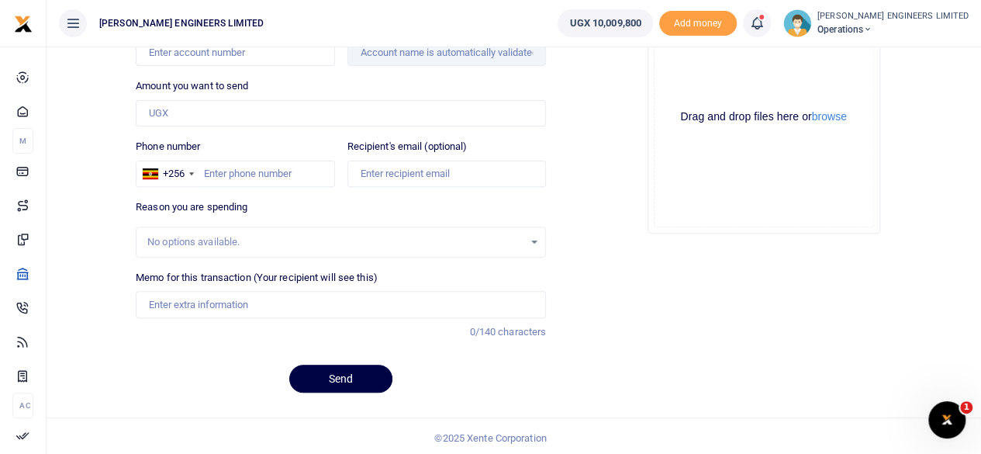
click at [765, 26] on icon at bounding box center [757, 23] width 16 height 17
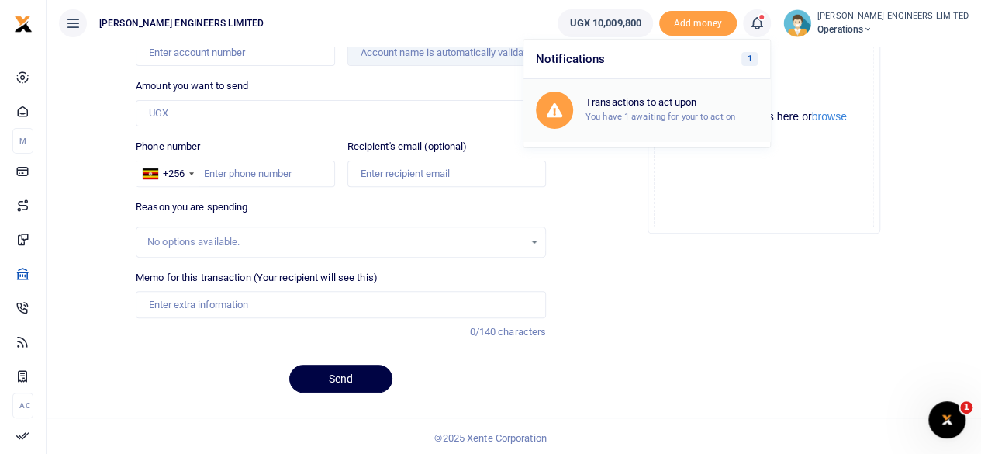
click at [703, 104] on h6 "Transactions to act upon" at bounding box center [672, 102] width 172 height 12
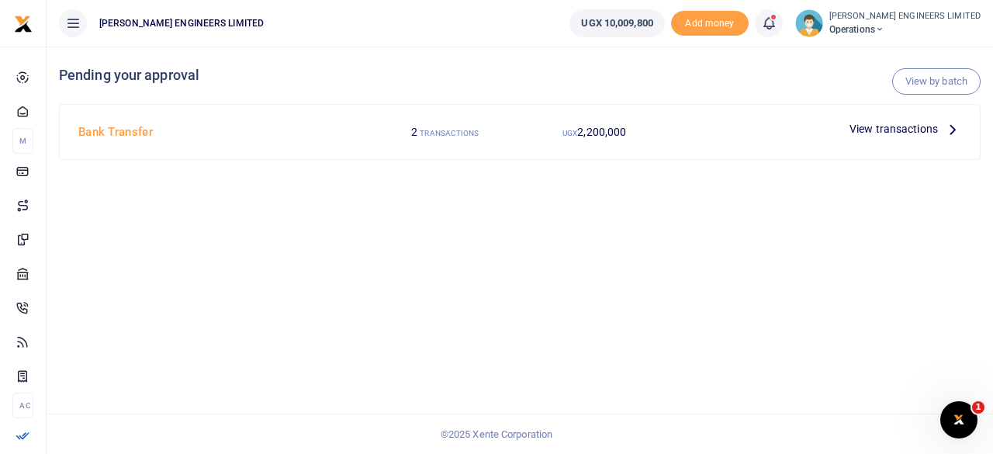
click at [906, 126] on span "View transactions" at bounding box center [893, 128] width 88 height 17
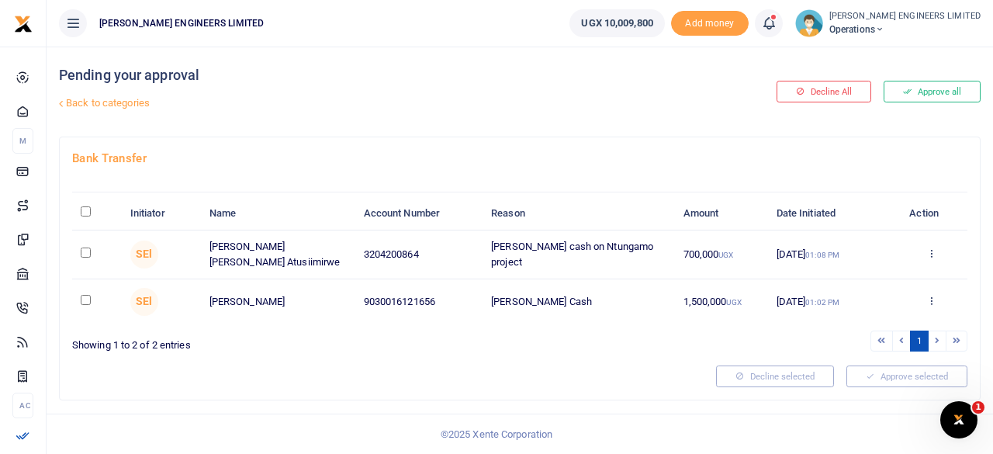
click at [88, 251] on input "checkbox" at bounding box center [86, 252] width 10 height 10
checkbox input "true"
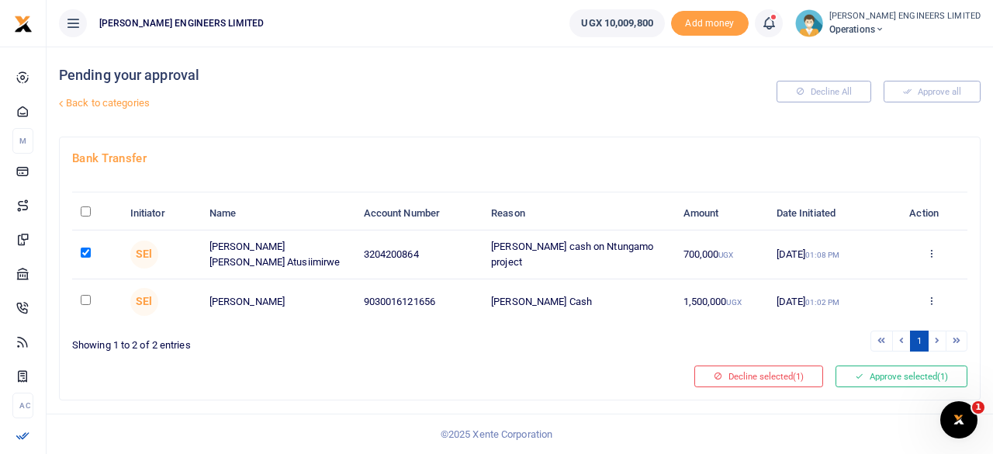
click at [86, 299] on input "checkbox" at bounding box center [86, 300] width 10 height 10
checkbox input "true"
click at [901, 371] on button "Approve selected (2)" at bounding box center [901, 376] width 132 height 22
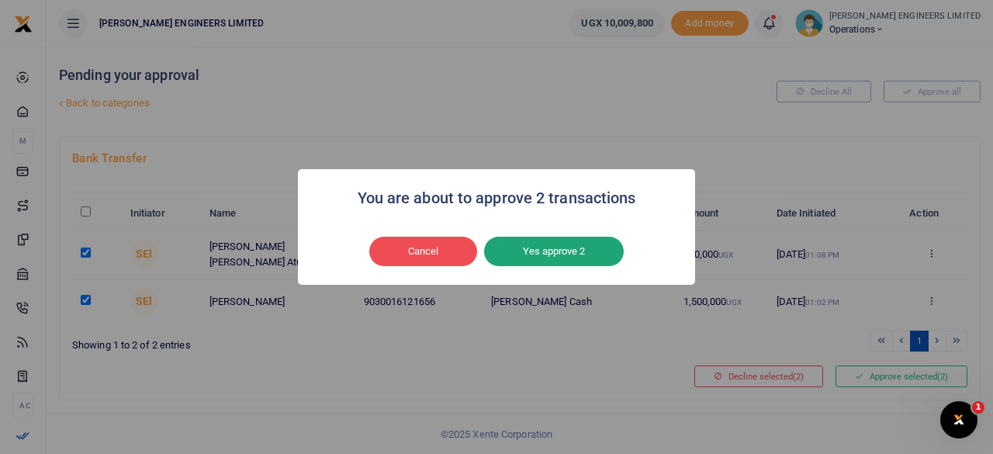
click at [562, 248] on button "Yes approve 2" at bounding box center [554, 251] width 140 height 29
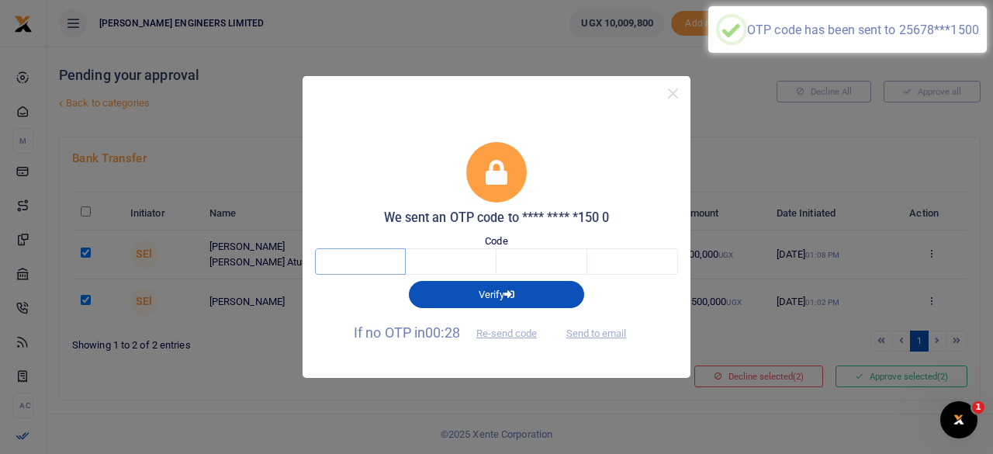
click at [372, 264] on input "text" at bounding box center [360, 261] width 91 height 26
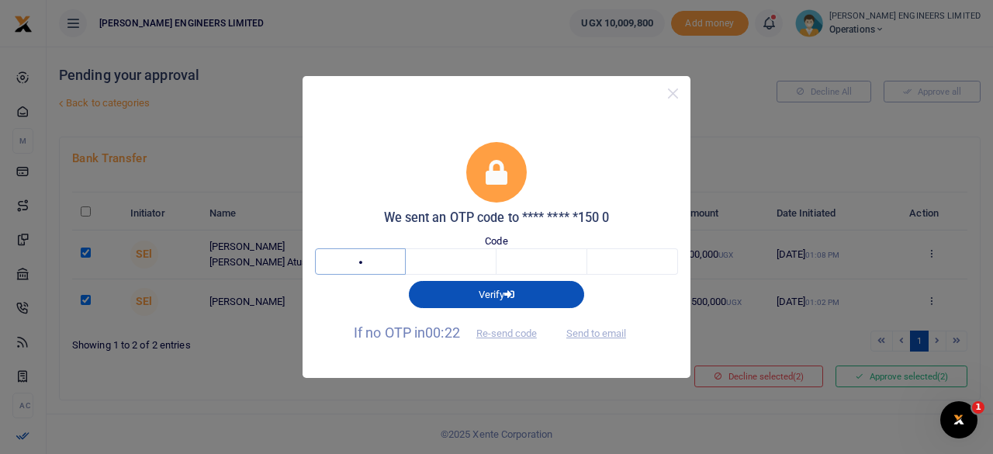
type input "8"
type input "6"
type input "9"
type input "6"
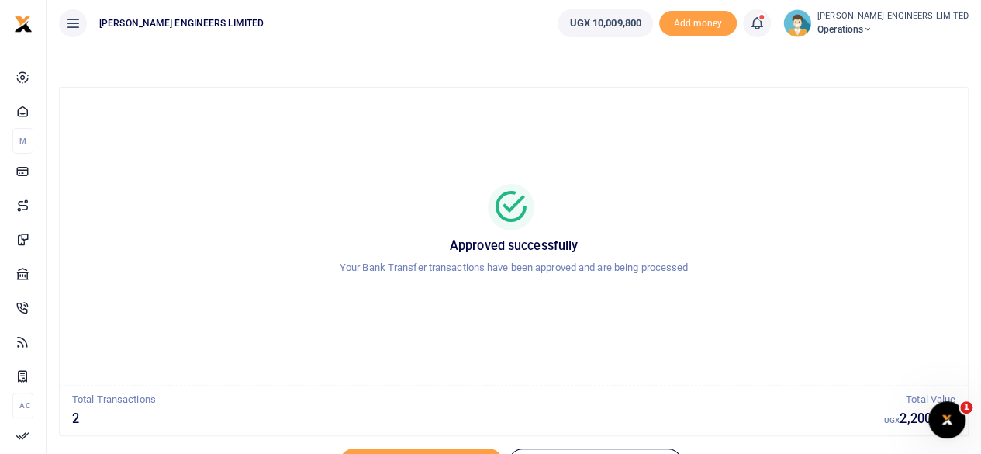
click at [765, 27] on icon at bounding box center [757, 23] width 16 height 17
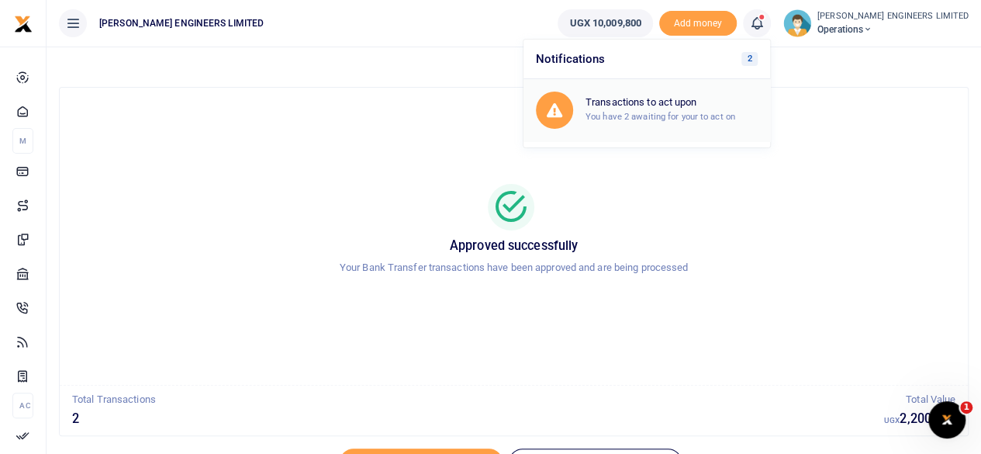
click at [675, 109] on div "Transactions to act upon You have 2 awaiting for your to act on" at bounding box center [672, 109] width 172 height 27
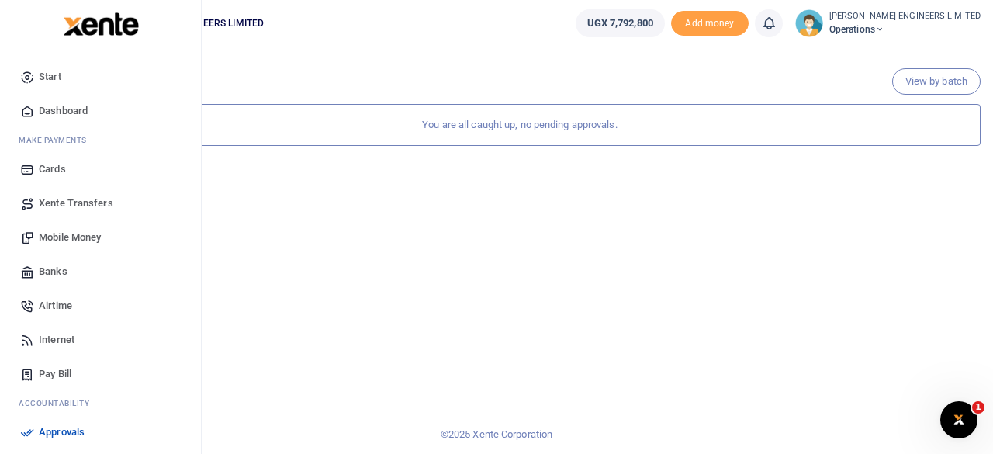
click at [67, 238] on span "Mobile Money" at bounding box center [70, 238] width 62 height 16
